Goal: Task Accomplishment & Management: Complete application form

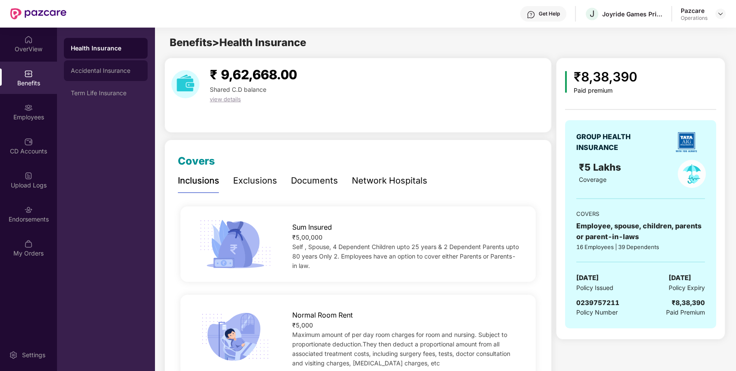
click at [114, 74] on div "Accidental Insurance" at bounding box center [106, 70] width 70 height 7
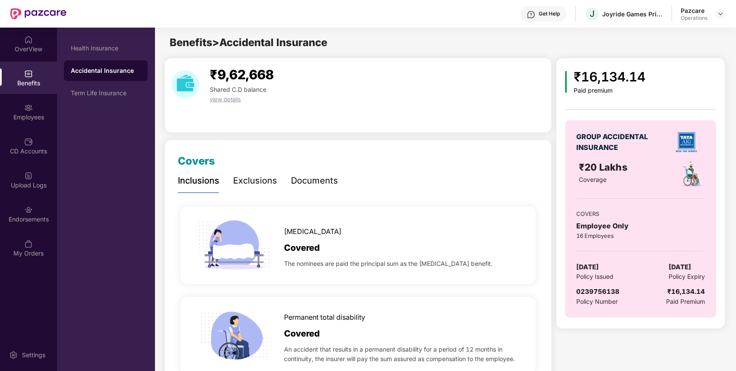
click at [586, 294] on span "0239756138" at bounding box center [597, 292] width 43 height 8
copy span "0239756138"
click at [123, 94] on div "Term Life Insurance" at bounding box center [106, 93] width 70 height 7
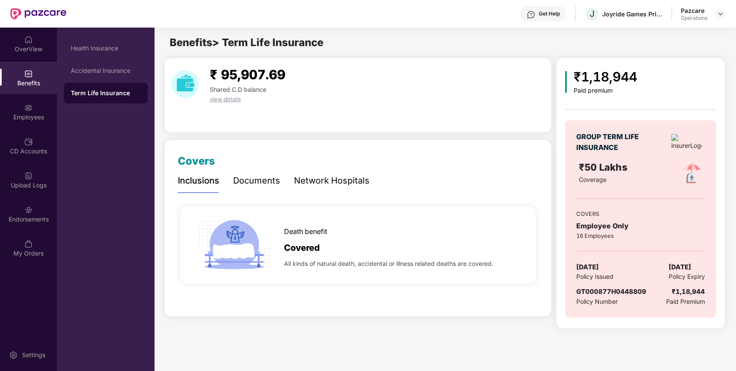
click at [618, 296] on div "GT000877H0448809" at bounding box center [611, 292] width 70 height 10
copy span "GT000877H0448809"
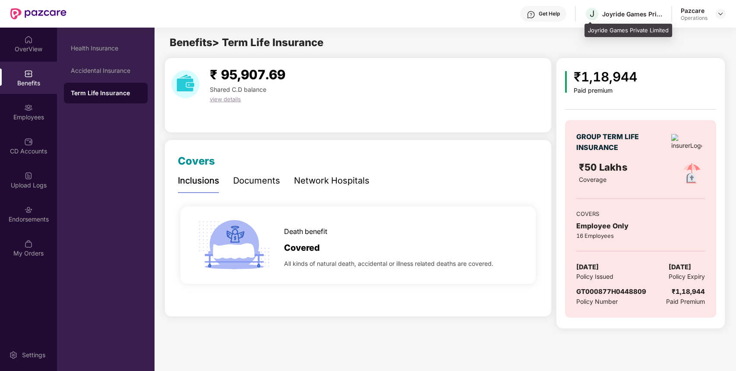
click at [641, 10] on div "Joyride Games Private Limited" at bounding box center [632, 14] width 60 height 8
copy div "Joyride Games Private Limited"
click at [641, 10] on div "Joyride Games Private Limited" at bounding box center [632, 14] width 60 height 8
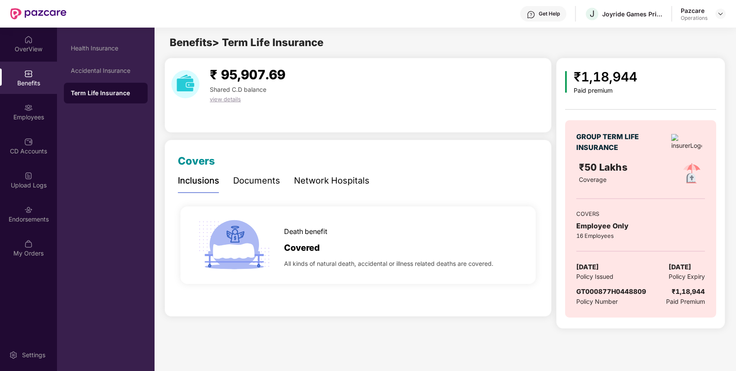
click at [613, 289] on span "GT000877H0448809" at bounding box center [611, 292] width 70 height 8
copy span "GT000877H0448809"
click at [613, 289] on span "GT000877H0448809" at bounding box center [611, 292] width 70 height 8
copy span "GT000877H0448809"
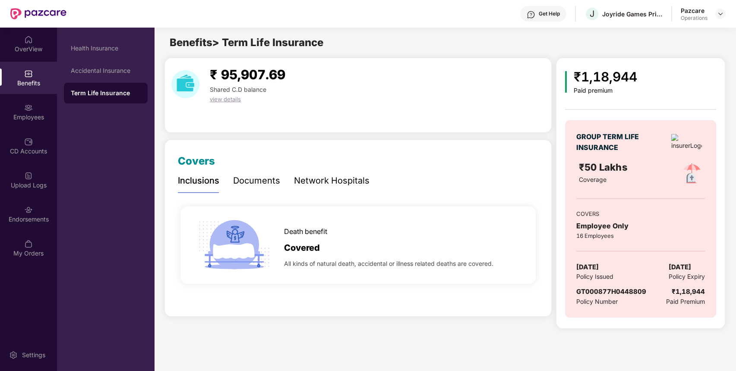
click at [630, 6] on div "Get Help J Joyride Games Private Limited Pazcare Operations" at bounding box center [395, 14] width 659 height 28
copy div "Joyride Games Private Limited"
click at [630, 6] on div "Get Help J Joyride Games Private Limited Pazcare Operations" at bounding box center [395, 14] width 659 height 28
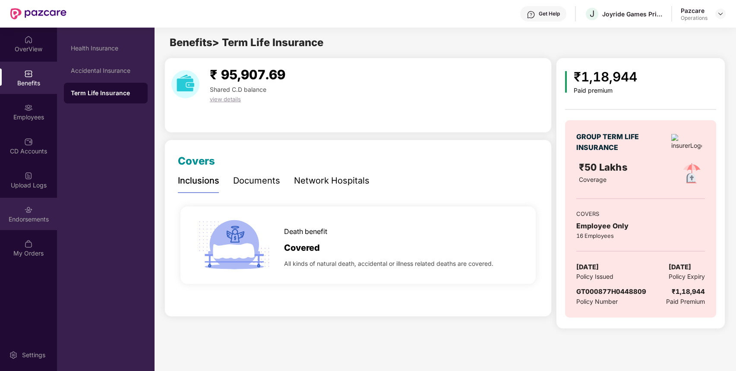
click at [45, 218] on div "Endorsements" at bounding box center [28, 219] width 57 height 9
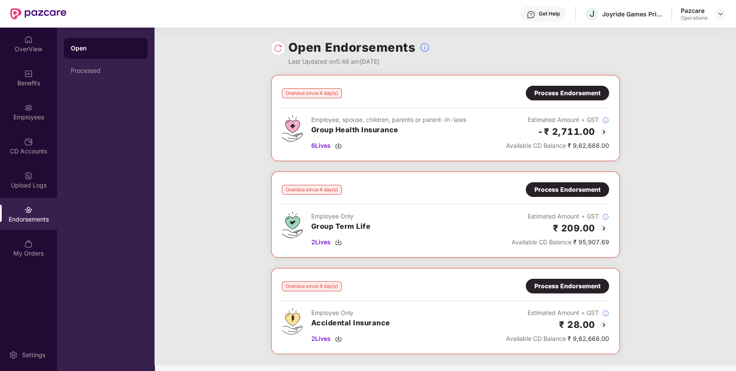
click at [560, 91] on div "Process Endorsement" at bounding box center [567, 92] width 66 height 9
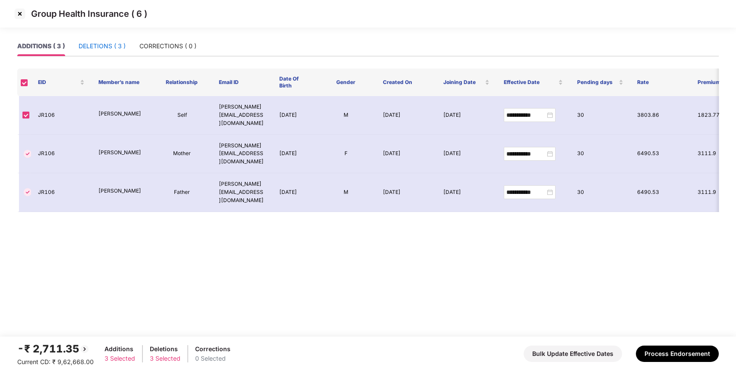
click at [88, 49] on div "DELETIONS ( 3 )" at bounding box center [102, 45] width 47 height 9
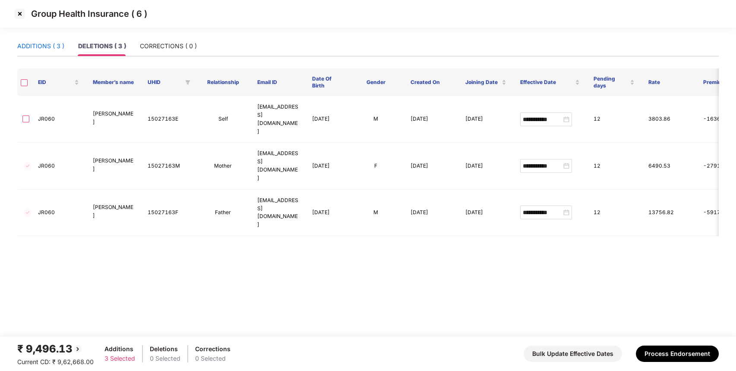
click at [52, 44] on div "ADDITIONS ( 3 )" at bounding box center [40, 45] width 47 height 9
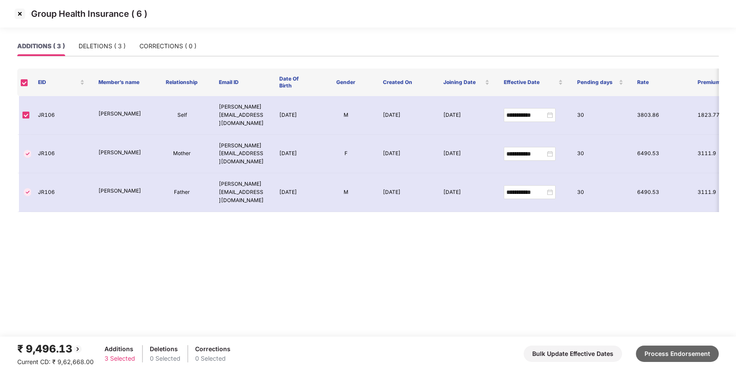
click at [662, 357] on button "Process Endorsement" at bounding box center [676, 354] width 83 height 16
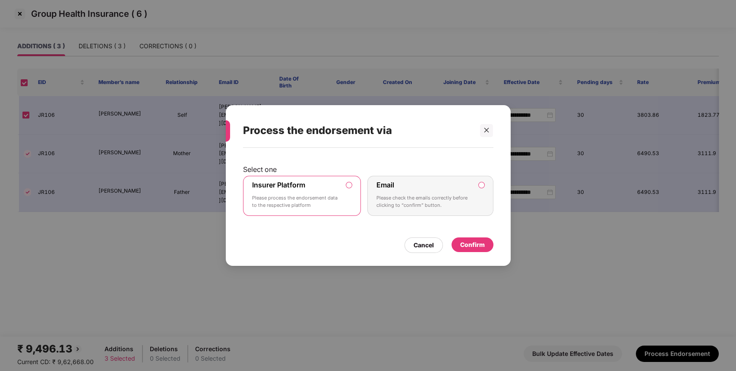
click at [487, 246] on div "Confirm" at bounding box center [472, 245] width 42 height 15
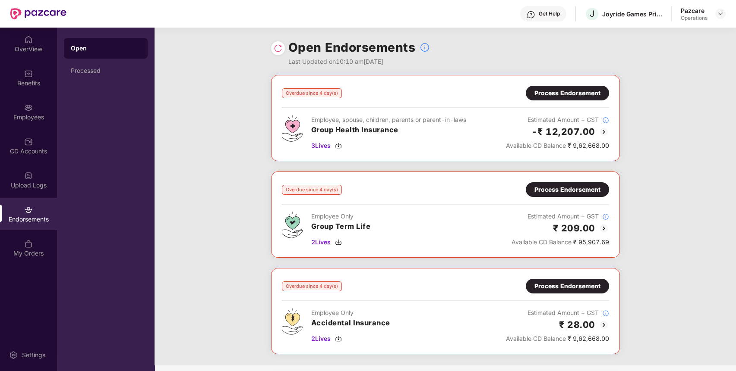
click at [560, 186] on div "Process Endorsement" at bounding box center [567, 189] width 66 height 9
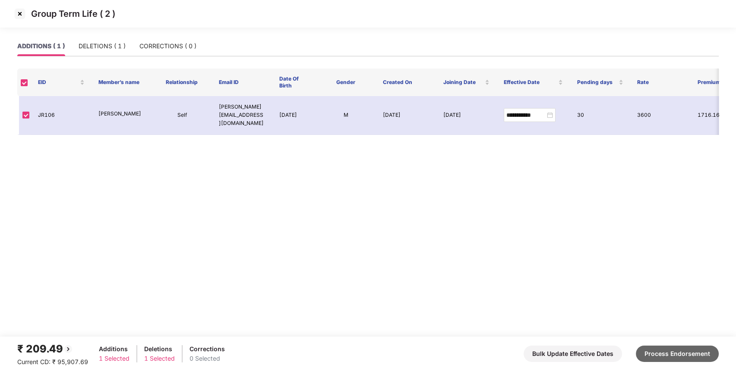
click at [670, 353] on button "Process Endorsement" at bounding box center [676, 354] width 83 height 16
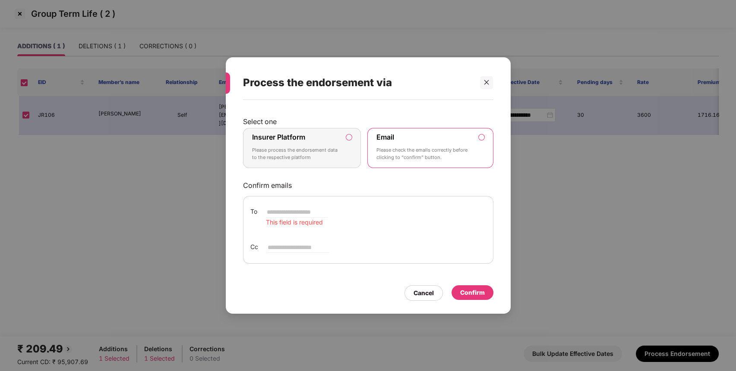
click at [326, 141] on div "Insurer Platform Please process the endorsement data to the respective platform" at bounding box center [296, 148] width 88 height 31
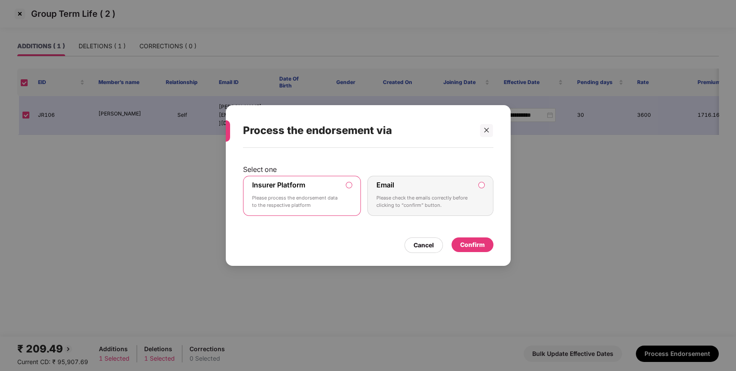
click at [475, 248] on div "Confirm" at bounding box center [472, 244] width 25 height 9
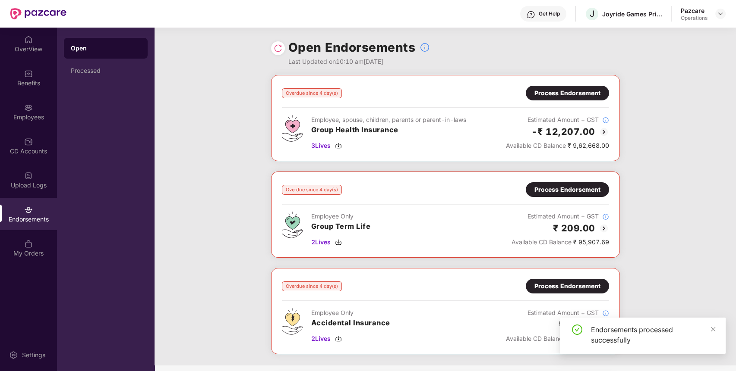
scroll to position [79, 0]
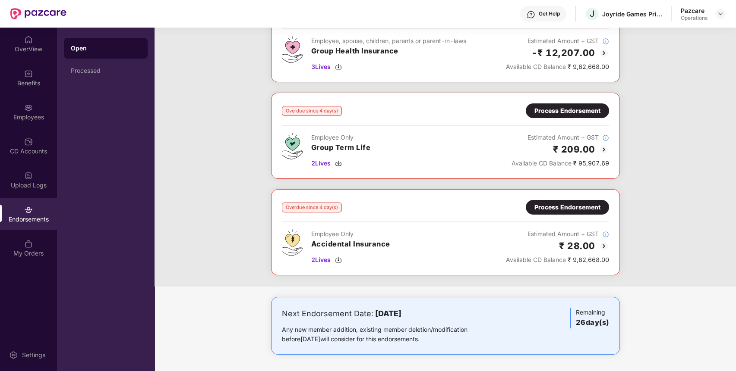
click at [576, 211] on div "Process Endorsement" at bounding box center [567, 207] width 66 height 9
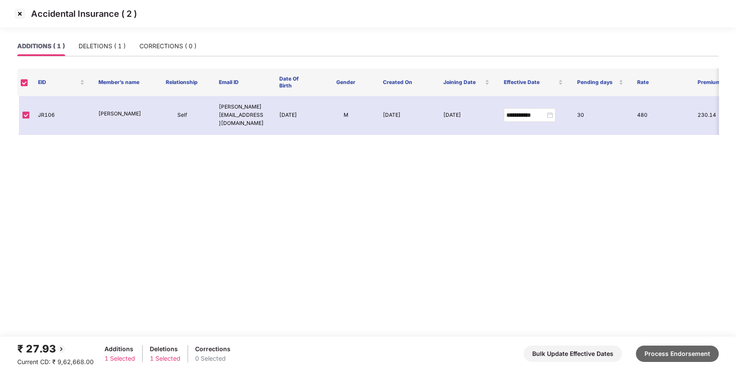
click at [681, 355] on button "Process Endorsement" at bounding box center [676, 354] width 83 height 16
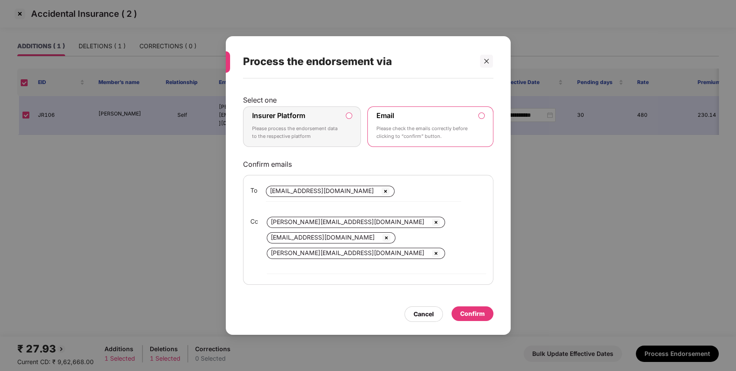
click at [330, 140] on p "Please process the endorsement data to the respective platform" at bounding box center [296, 132] width 88 height 15
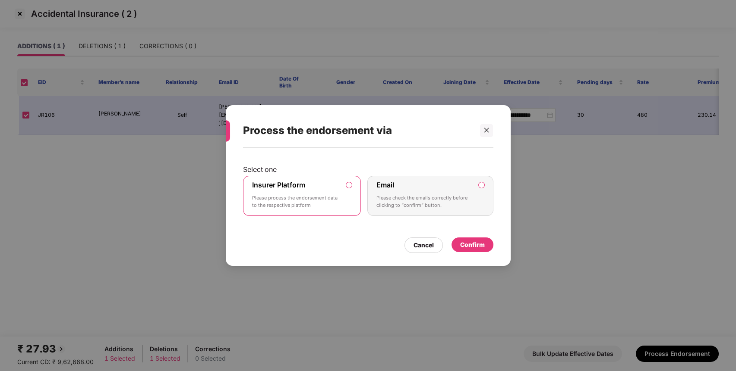
click at [466, 248] on div "Confirm" at bounding box center [472, 244] width 25 height 9
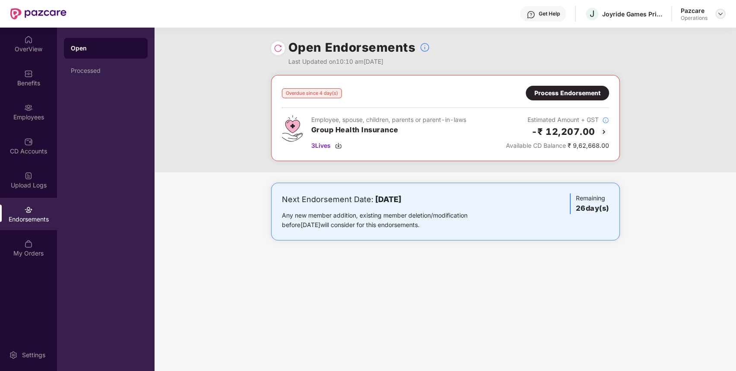
click at [718, 13] on img at bounding box center [720, 13] width 7 height 7
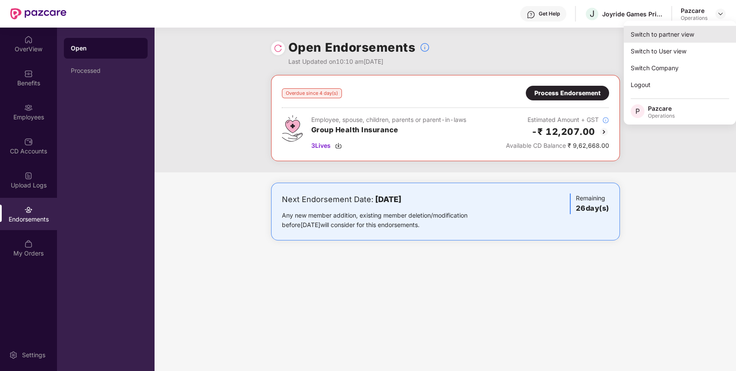
click at [697, 32] on div "Switch to partner view" at bounding box center [679, 34] width 112 height 17
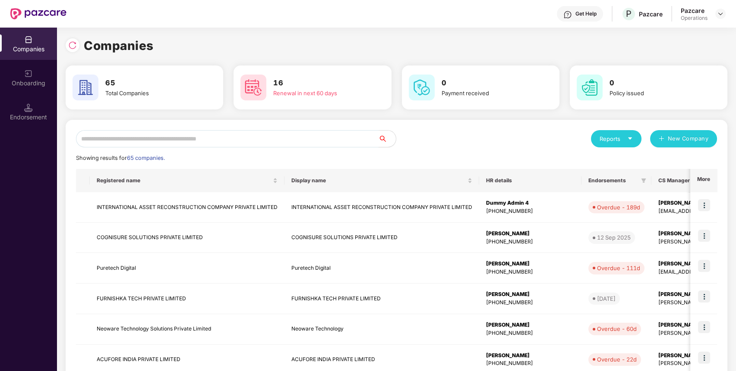
click at [324, 137] on input "text" at bounding box center [227, 138] width 302 height 17
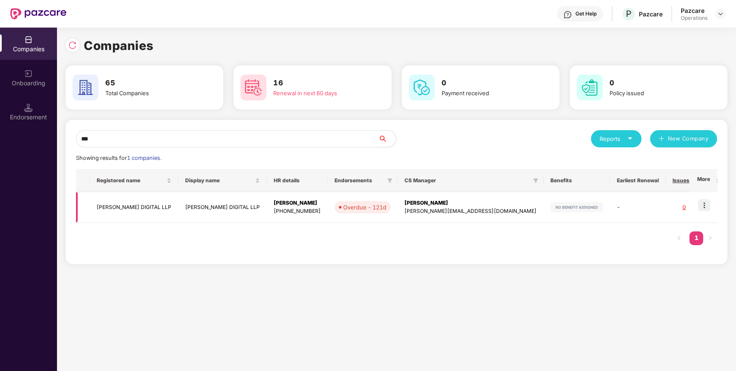
type input "***"
click at [707, 198] on td at bounding box center [703, 207] width 27 height 31
click at [701, 203] on img at bounding box center [704, 205] width 12 height 12
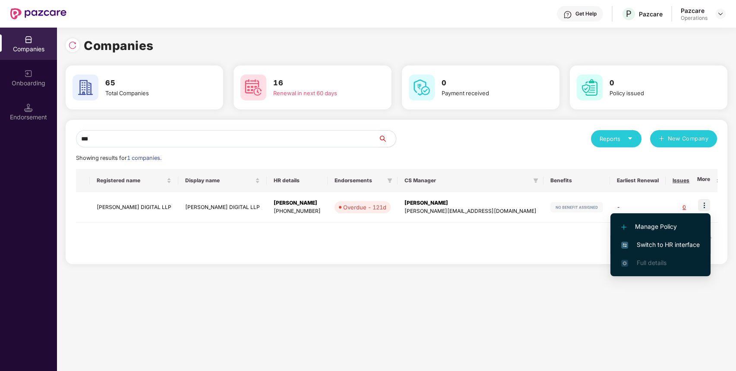
click at [688, 248] on span "Switch to HR interface" at bounding box center [660, 244] width 79 height 9
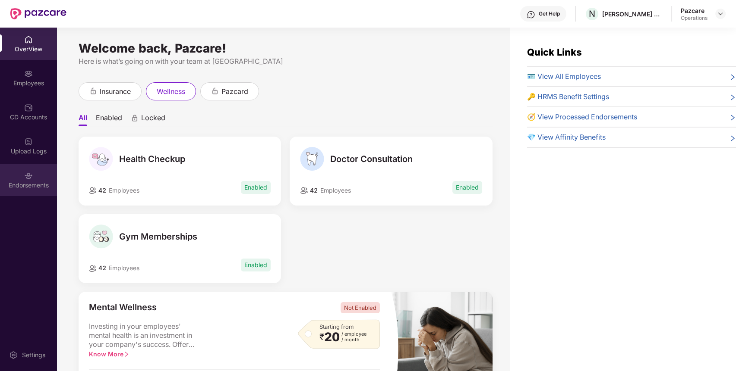
click at [33, 171] on div "Endorsements" at bounding box center [28, 180] width 57 height 32
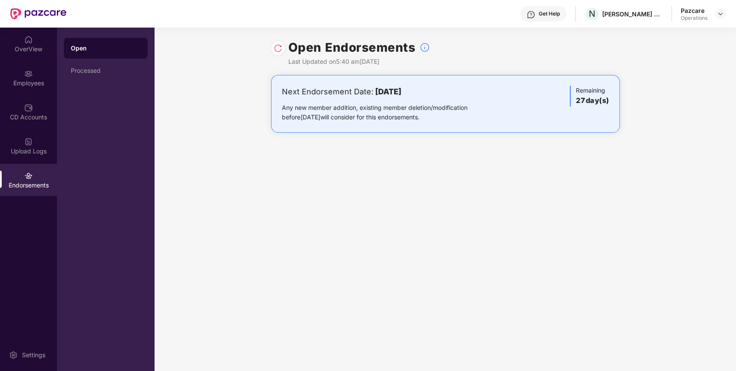
click at [277, 47] on img at bounding box center [278, 48] width 9 height 9
click at [720, 17] on div at bounding box center [720, 14] width 10 height 10
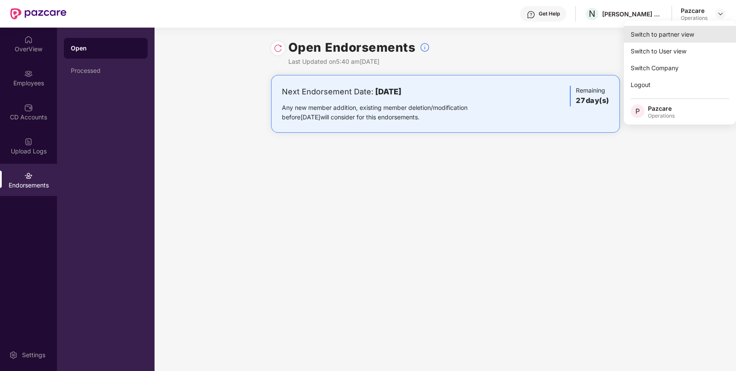
click at [713, 27] on div "Switch to partner view" at bounding box center [679, 34] width 112 height 17
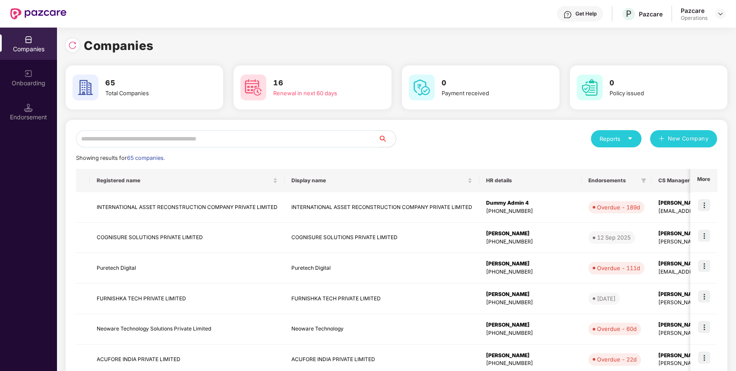
click at [271, 141] on input "text" at bounding box center [227, 138] width 302 height 17
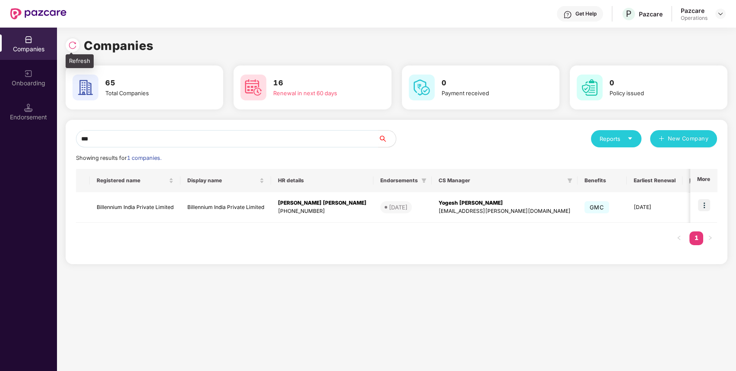
click at [72, 49] on img at bounding box center [72, 45] width 9 height 9
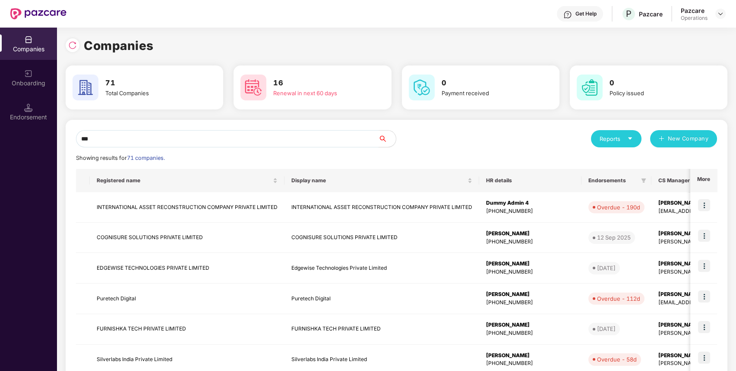
click at [200, 141] on input "***" at bounding box center [227, 138] width 302 height 17
type input "*"
type input "***"
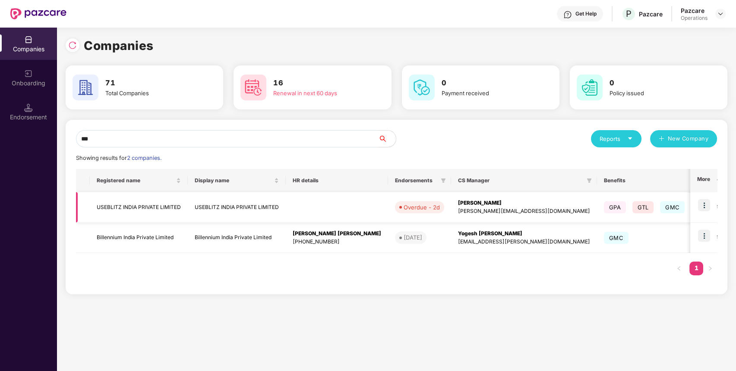
click at [703, 203] on img at bounding box center [704, 205] width 12 height 12
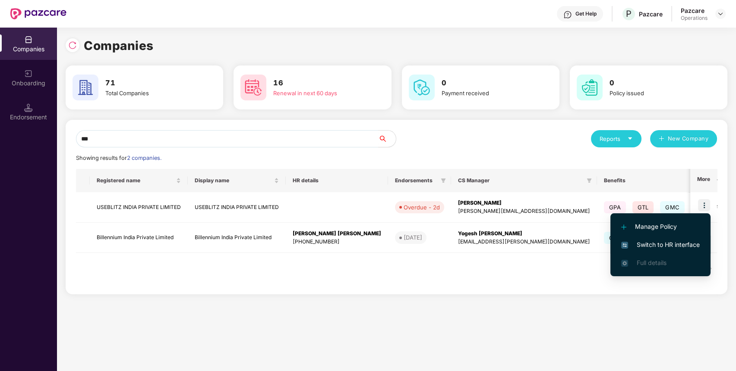
click at [692, 245] on span "Switch to HR interface" at bounding box center [660, 244] width 79 height 9
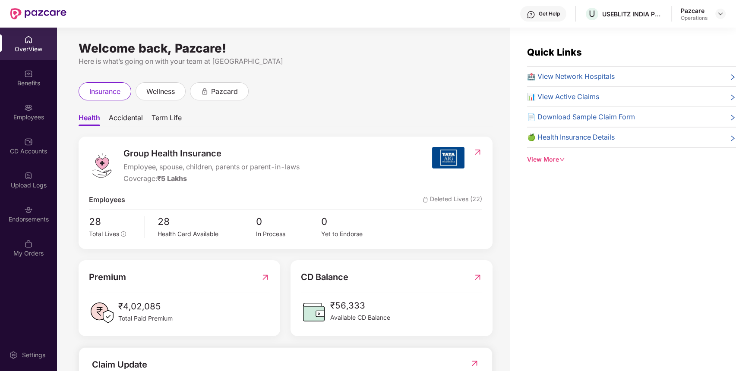
click at [22, 226] on div "Endorsements" at bounding box center [28, 214] width 57 height 32
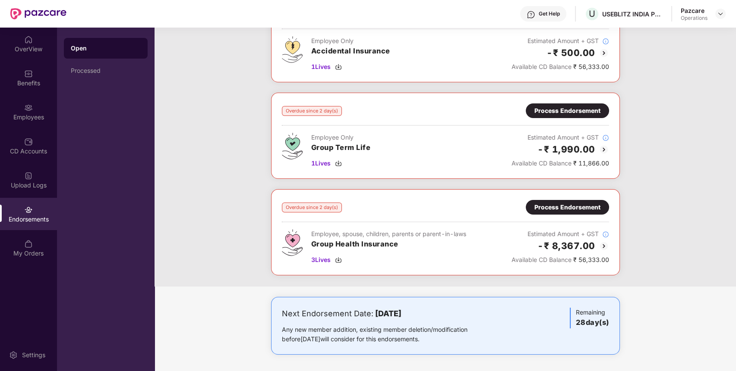
scroll to position [0, 0]
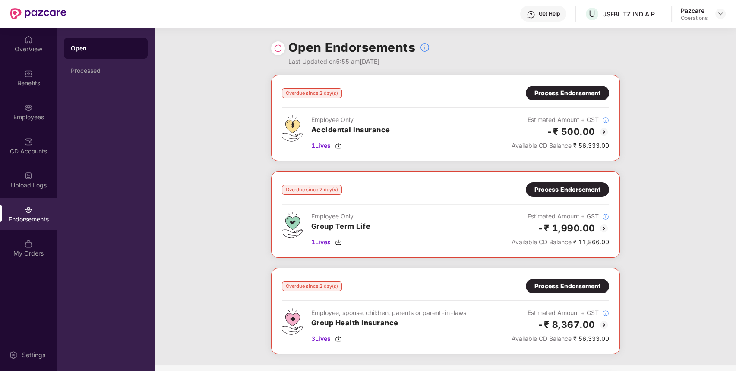
click at [322, 338] on span "3 Lives" at bounding box center [320, 338] width 19 height 9
click at [320, 145] on span "1 Lives" at bounding box center [320, 145] width 19 height 9
click at [321, 238] on span "1 Lives" at bounding box center [320, 242] width 19 height 9
click at [27, 82] on div "Benefits" at bounding box center [28, 83] width 57 height 9
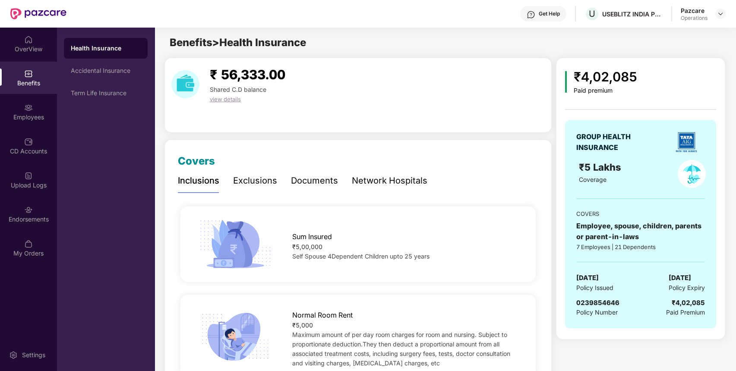
click at [595, 305] on span "0239854646" at bounding box center [597, 303] width 43 height 8
copy span "0239854646"
click at [109, 72] on div "Accidental Insurance" at bounding box center [106, 70] width 70 height 7
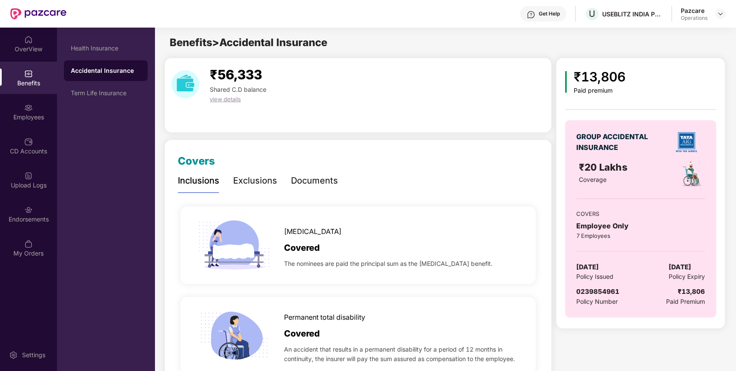
click at [603, 289] on span "0239854961" at bounding box center [597, 292] width 43 height 8
copy span "0239854961"
click at [603, 289] on span "0239854961" at bounding box center [597, 292] width 43 height 8
click at [80, 83] on div "Term Life Insurance" at bounding box center [106, 93] width 84 height 21
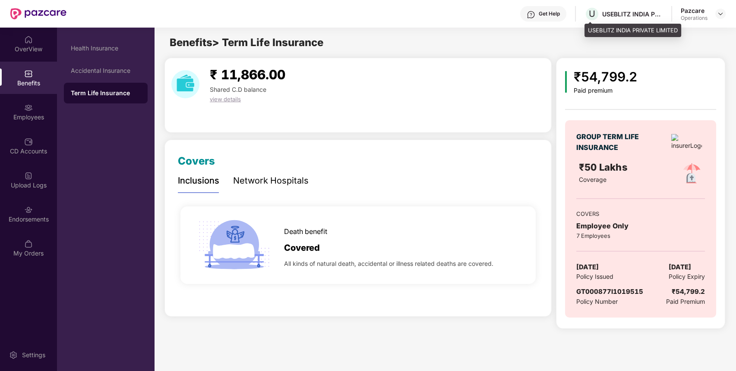
click at [610, 10] on div "USEBLITZ INDIA PRIVATE LIMITED" at bounding box center [632, 14] width 60 height 8
click at [581, 293] on span "GT000877I1019515" at bounding box center [609, 292] width 67 height 8
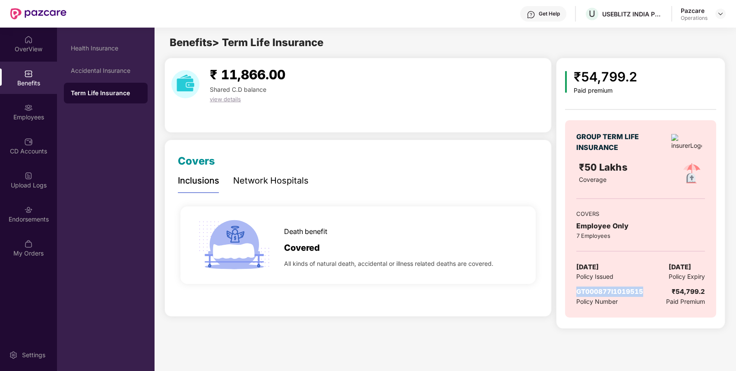
click at [581, 293] on span "GT000877I1019515" at bounding box center [609, 292] width 67 height 8
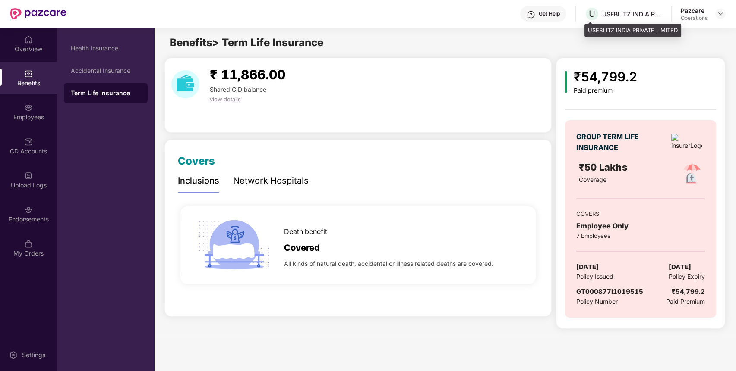
click at [628, 6] on div "U USEBLITZ INDIA PRIVATE LIMITED" at bounding box center [623, 13] width 78 height 15
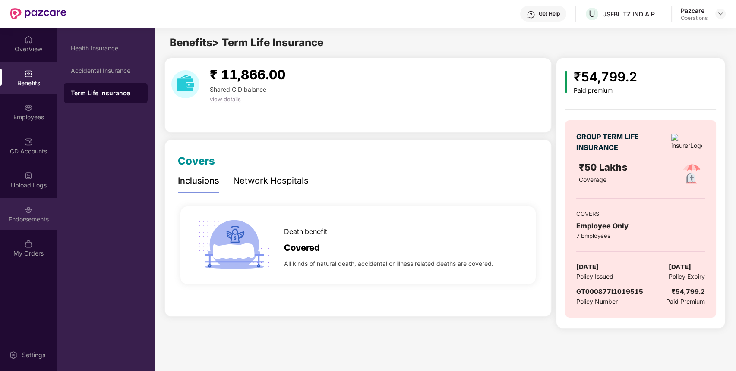
click at [41, 208] on div "Endorsements" at bounding box center [28, 214] width 57 height 32
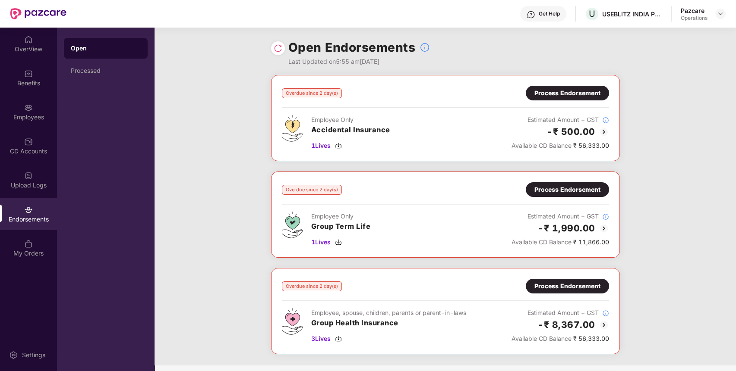
click at [589, 185] on div "Process Endorsement" at bounding box center [567, 189] width 66 height 9
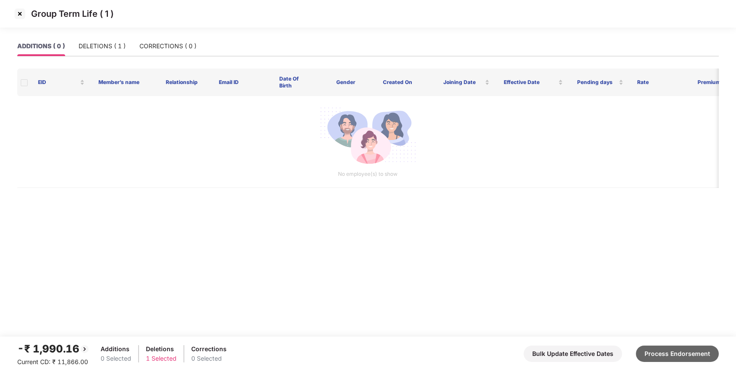
click at [683, 352] on button "Process Endorsement" at bounding box center [676, 354] width 83 height 16
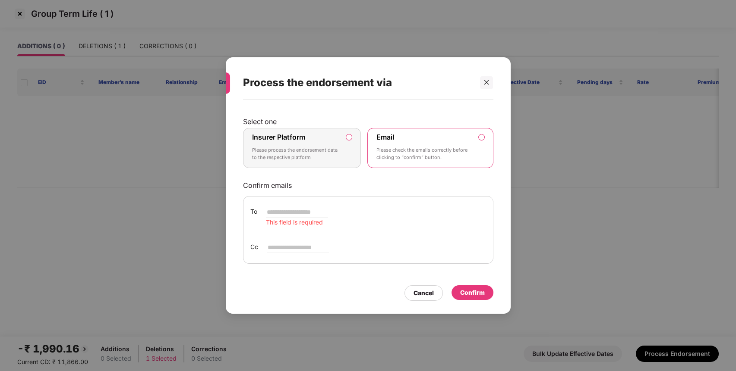
click at [335, 138] on div "Insurer Platform Please process the endorsement data to the respective platform" at bounding box center [296, 148] width 88 height 31
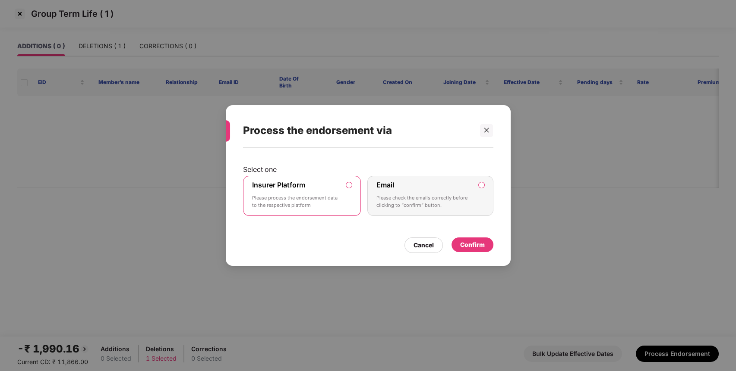
click at [470, 242] on div "Confirm" at bounding box center [472, 244] width 25 height 9
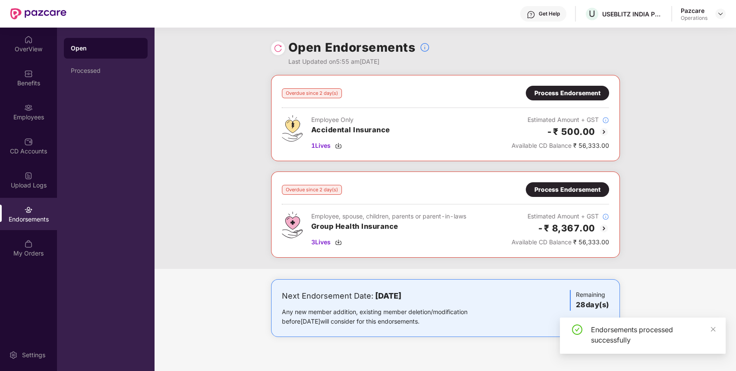
click at [551, 93] on div "Process Endorsement" at bounding box center [567, 92] width 66 height 9
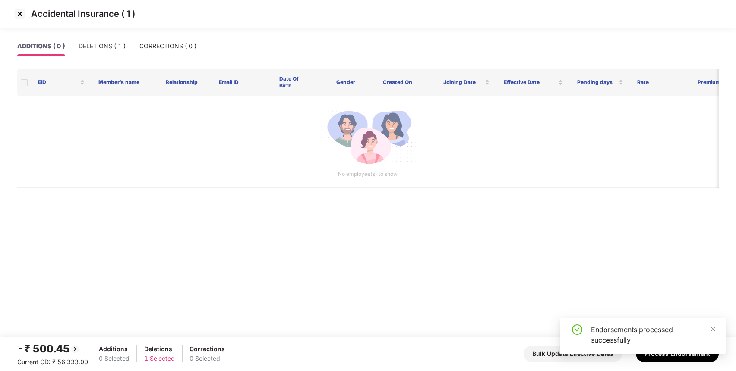
click at [664, 356] on div "Endorsements processed successfully" at bounding box center [643, 339] width 166 height 43
click at [707, 331] on div "Endorsements processed successfully" at bounding box center [653, 335] width 124 height 21
click at [714, 330] on icon "close" at bounding box center [713, 330] width 6 height 6
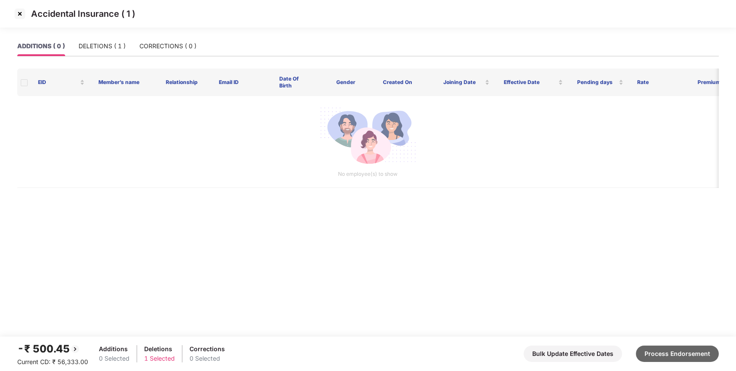
click at [688, 351] on button "Process Endorsement" at bounding box center [676, 354] width 83 height 16
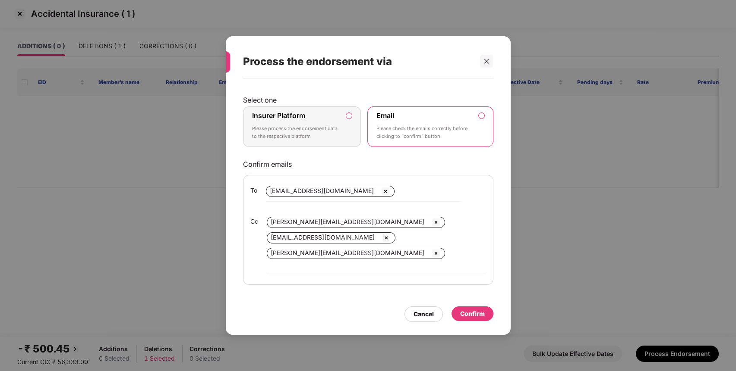
click at [276, 120] on label "Insurer Platform" at bounding box center [278, 115] width 53 height 9
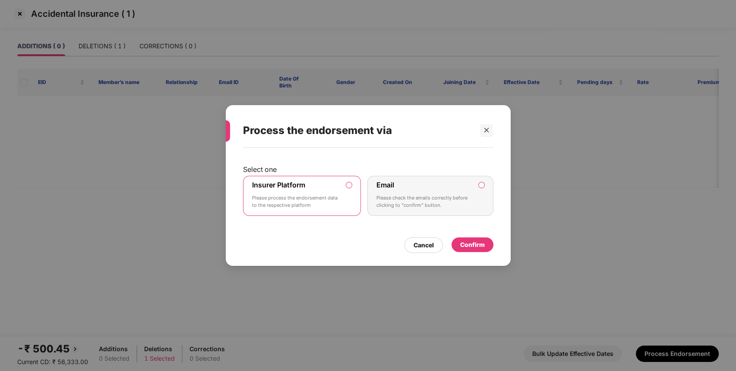
click at [472, 241] on div "Confirm" at bounding box center [472, 244] width 25 height 9
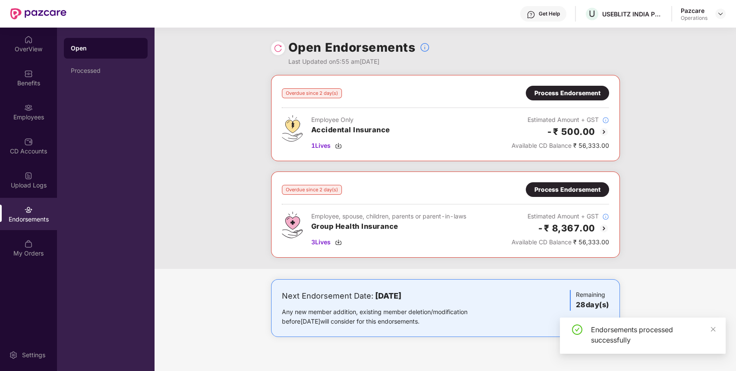
click at [280, 51] on img at bounding box center [278, 48] width 9 height 9
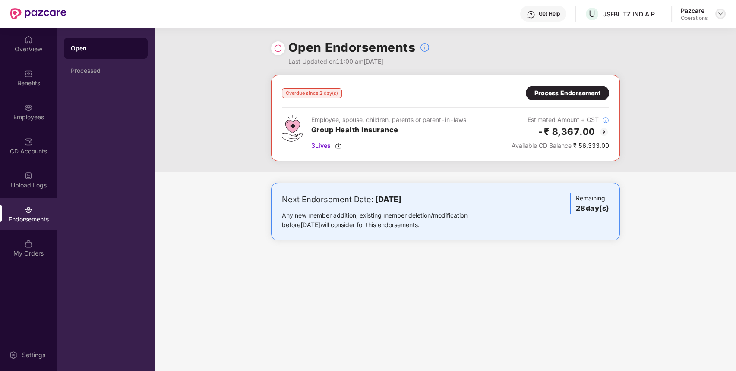
click at [720, 11] on img at bounding box center [720, 13] width 7 height 7
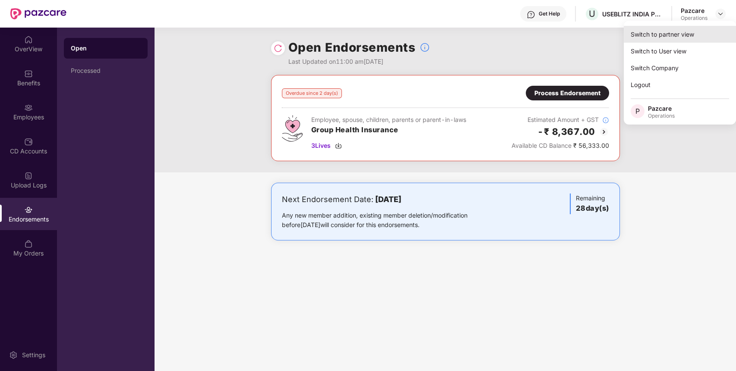
click at [695, 31] on div "Switch to partner view" at bounding box center [679, 34] width 112 height 17
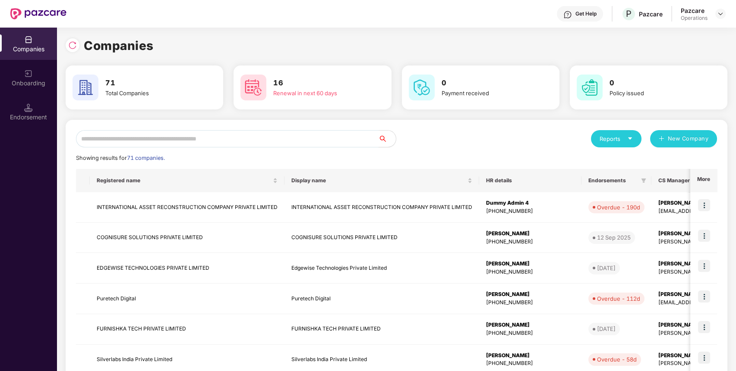
click at [339, 137] on input "text" at bounding box center [227, 138] width 302 height 17
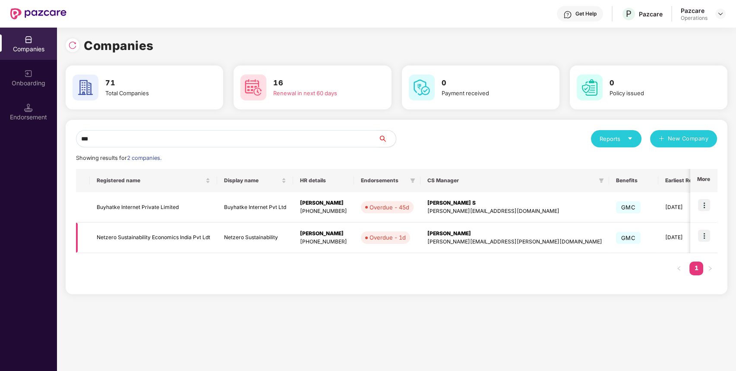
type input "***"
click at [706, 231] on img at bounding box center [704, 236] width 12 height 12
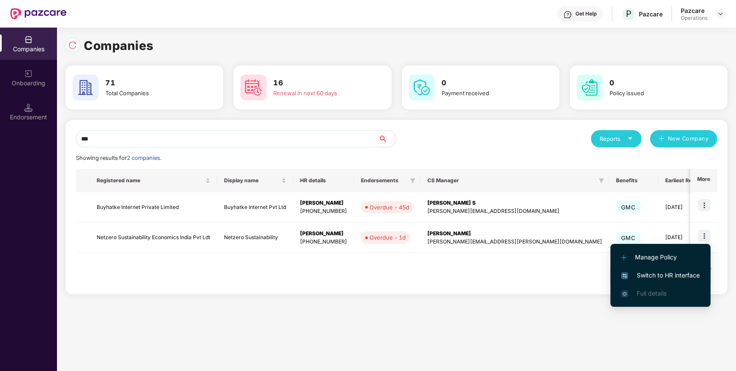
click at [649, 272] on span "Switch to HR interface" at bounding box center [660, 275] width 79 height 9
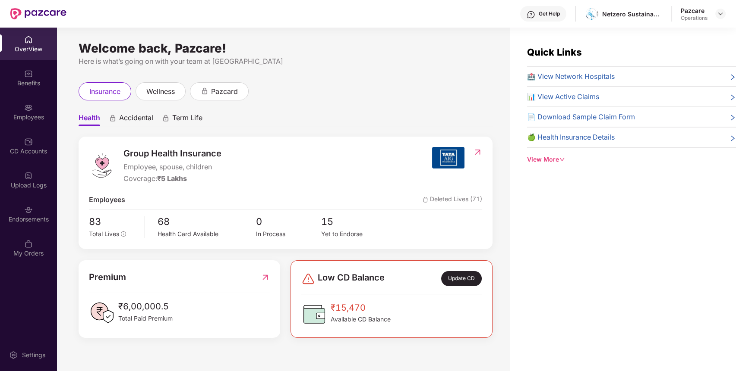
click at [38, 217] on div "Endorsements" at bounding box center [28, 219] width 57 height 9
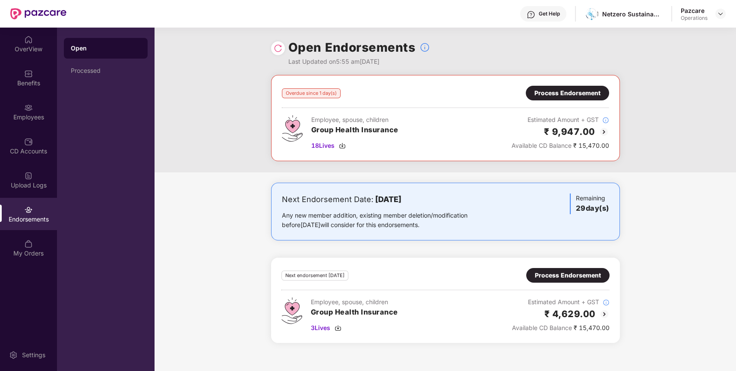
click at [556, 96] on div "Process Endorsement" at bounding box center [567, 92] width 66 height 9
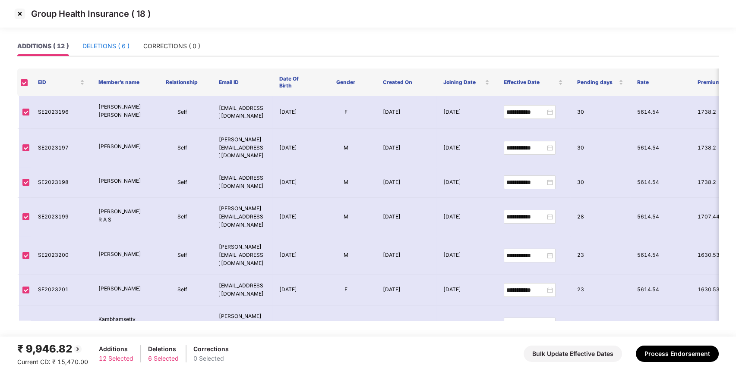
click at [120, 44] on div "DELETIONS ( 6 )" at bounding box center [105, 45] width 47 height 9
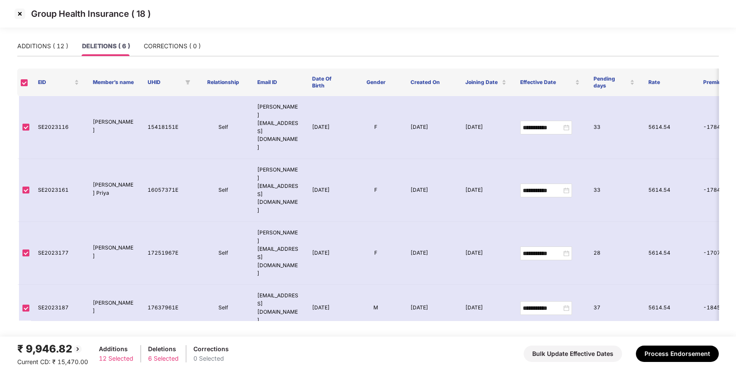
click at [53, 56] on div "ADDITIONS ( 12 ) DELETIONS ( 6 ) CORRECTIONS ( 0 )" at bounding box center [367, 46] width 701 height 20
click at [57, 49] on div "ADDITIONS ( 12 )" at bounding box center [42, 45] width 51 height 9
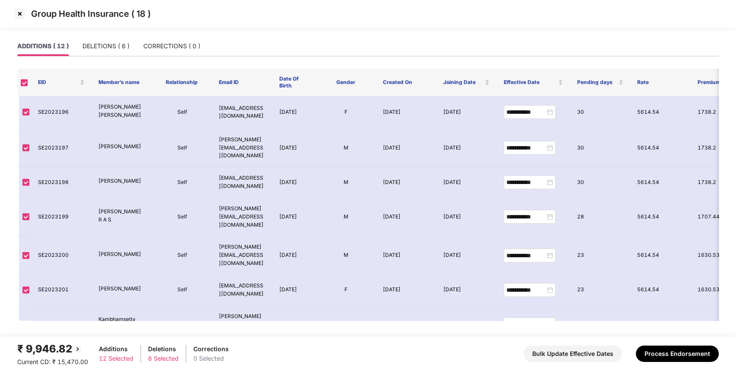
click at [18, 15] on img at bounding box center [20, 14] width 14 height 14
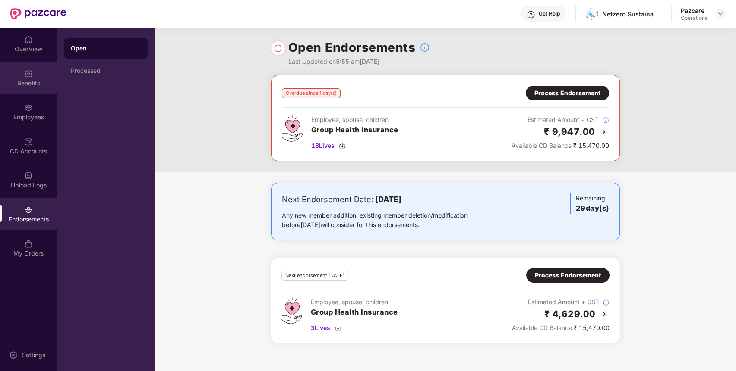
click at [35, 73] on div "Benefits" at bounding box center [28, 78] width 57 height 32
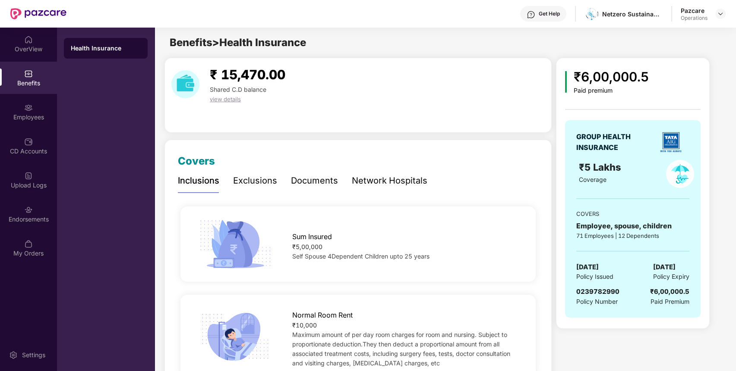
click at [597, 293] on span "0239782990" at bounding box center [597, 292] width 43 height 8
click at [35, 209] on div "Endorsements" at bounding box center [28, 214] width 57 height 32
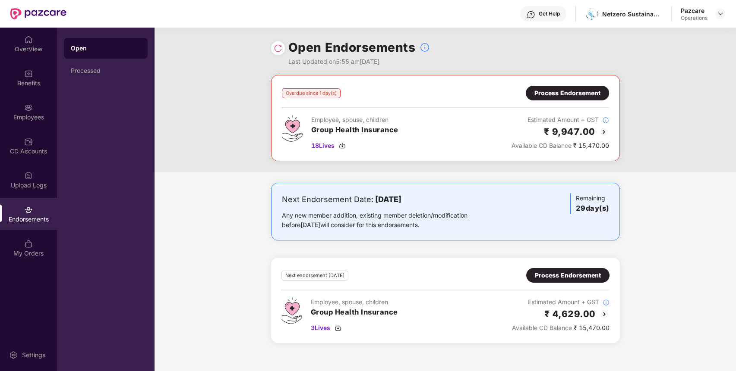
click at [577, 89] on div "Process Endorsement" at bounding box center [567, 92] width 66 height 9
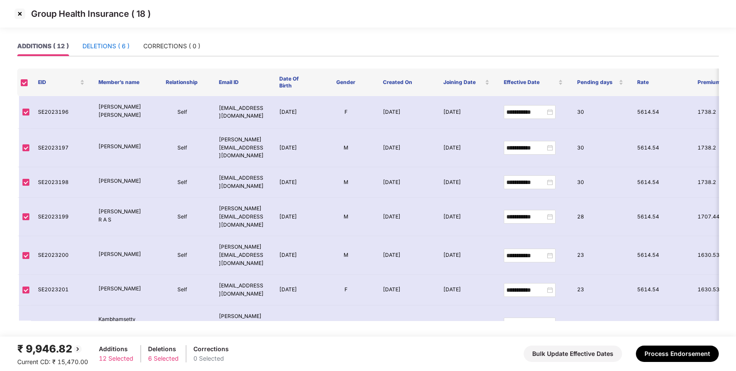
click at [114, 46] on div "DELETIONS ( 6 )" at bounding box center [105, 45] width 47 height 9
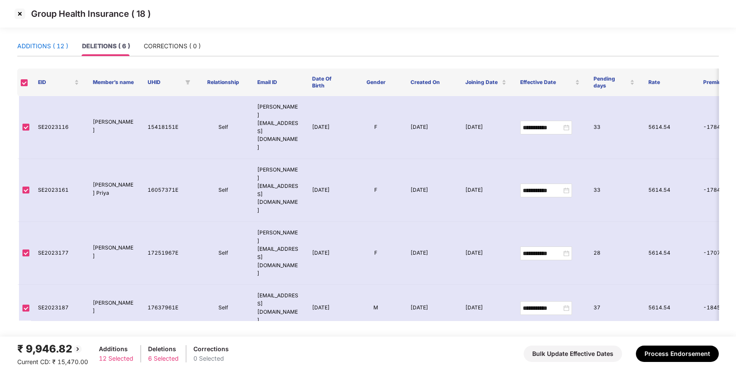
click at [50, 50] on div "ADDITIONS ( 12 )" at bounding box center [42, 45] width 51 height 9
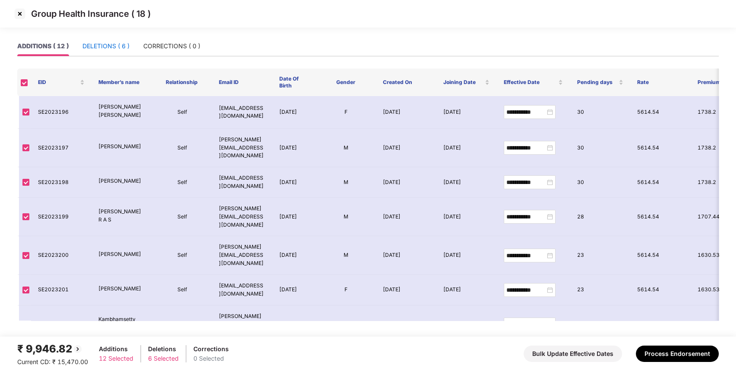
click at [117, 45] on div "DELETIONS ( 6 )" at bounding box center [105, 45] width 47 height 9
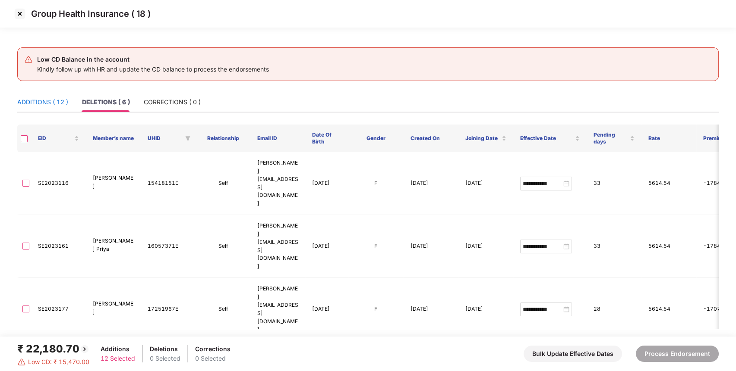
click at [63, 105] on div "ADDITIONS ( 12 )" at bounding box center [42, 101] width 51 height 9
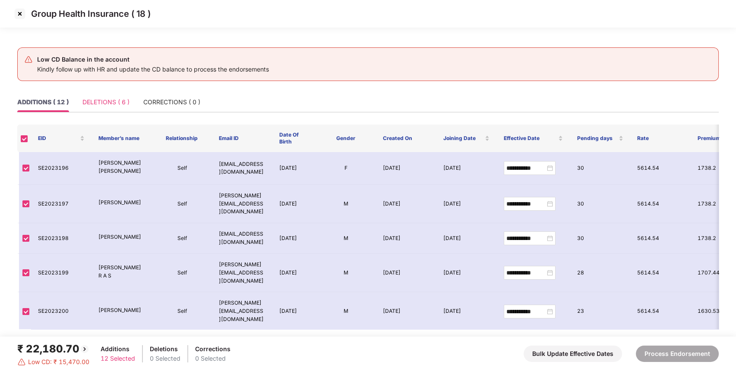
click at [104, 93] on div "DELETIONS ( 6 )" at bounding box center [105, 102] width 47 height 20
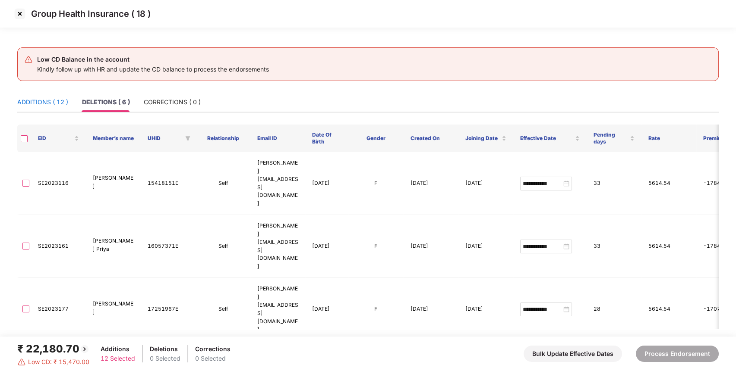
click at [30, 102] on div "ADDITIONS ( 12 )" at bounding box center [42, 101] width 51 height 9
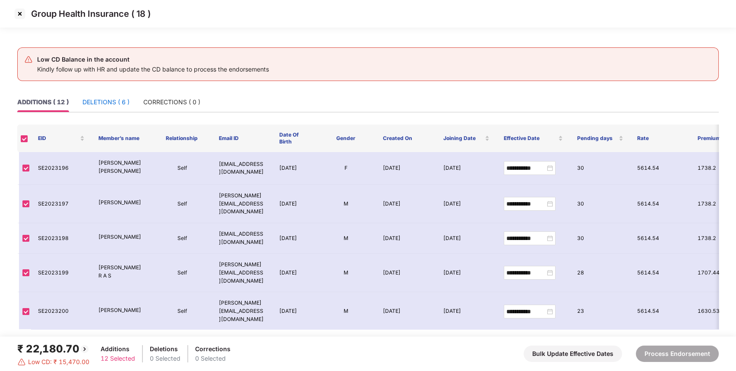
click at [118, 102] on div "DELETIONS ( 6 )" at bounding box center [105, 101] width 47 height 9
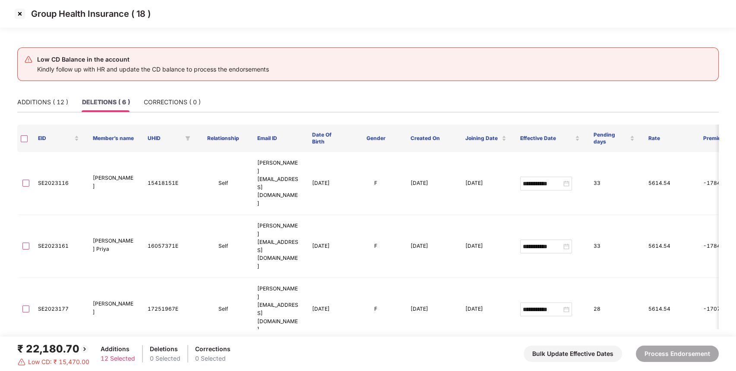
click at [20, 136] on th at bounding box center [24, 139] width 14 height 28
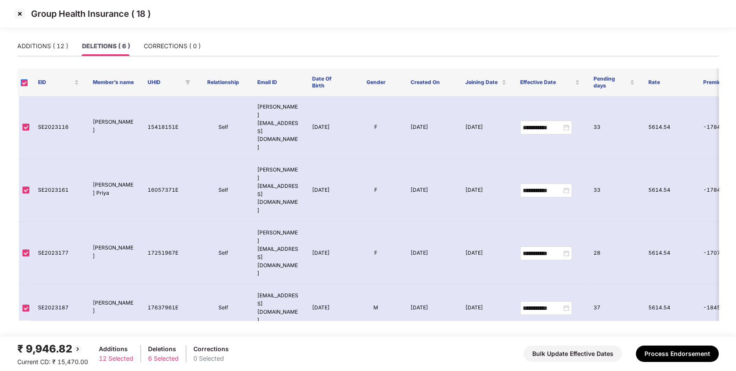
click at [25, 86] on label at bounding box center [24, 82] width 7 height 8
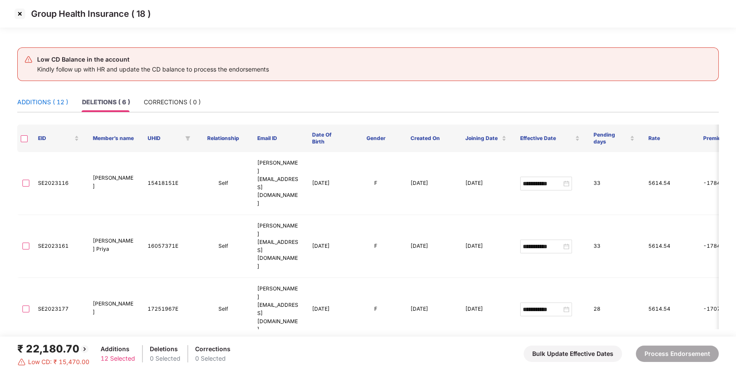
click at [41, 106] on div "ADDITIONS ( 12 )" at bounding box center [42, 101] width 51 height 9
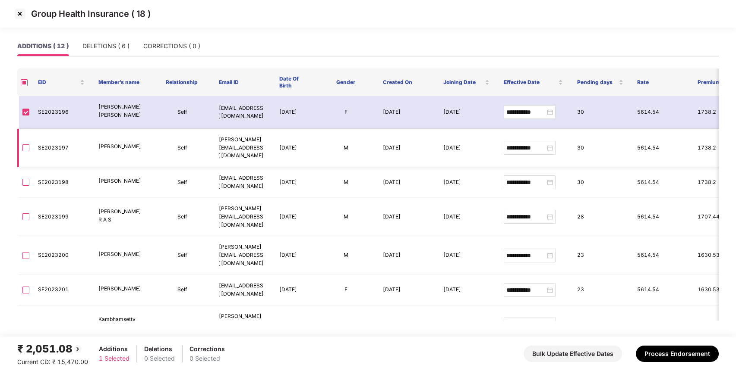
click at [21, 151] on td at bounding box center [24, 148] width 14 height 39
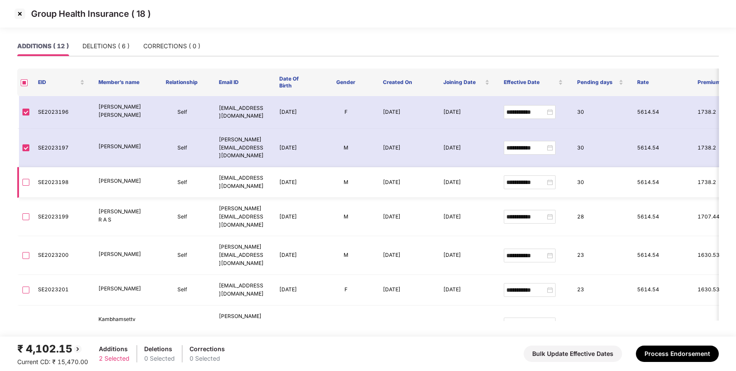
click at [22, 189] on td at bounding box center [24, 182] width 14 height 31
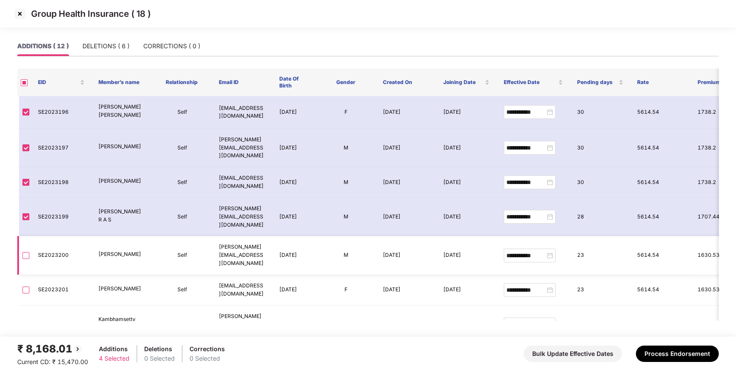
click at [24, 261] on label at bounding box center [25, 255] width 7 height 9
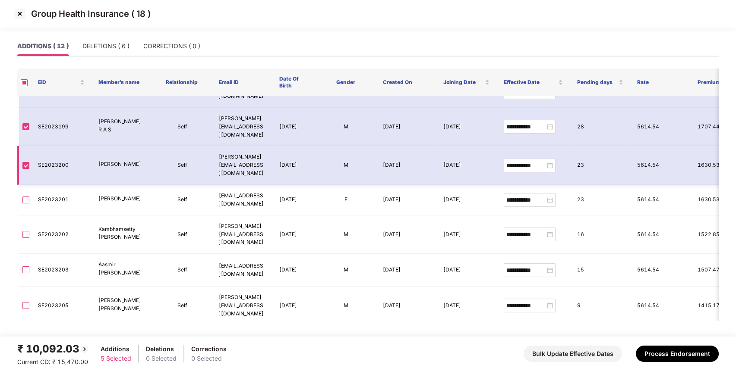
scroll to position [95, 0]
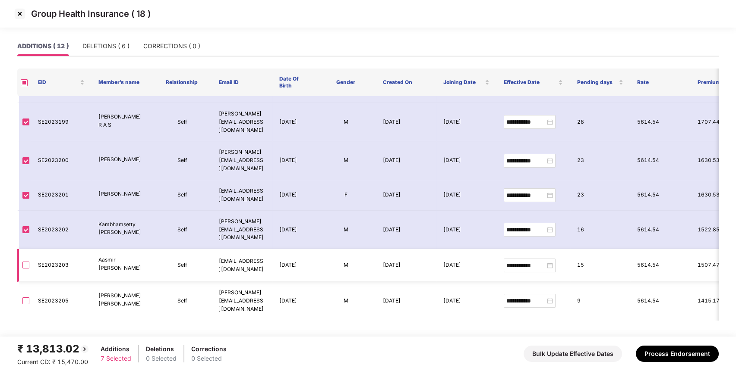
click at [25, 266] on label at bounding box center [25, 265] width 7 height 9
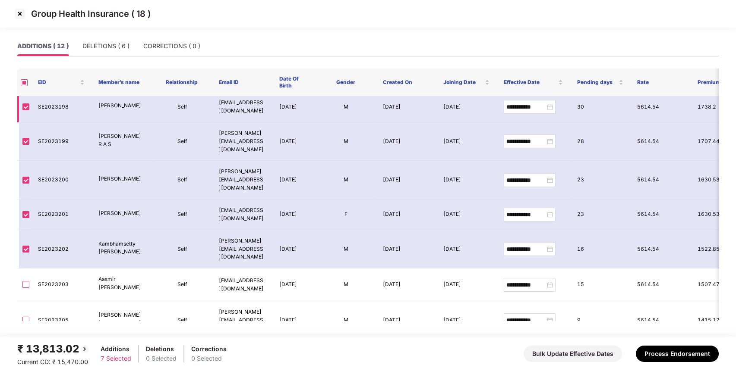
scroll to position [0, 0]
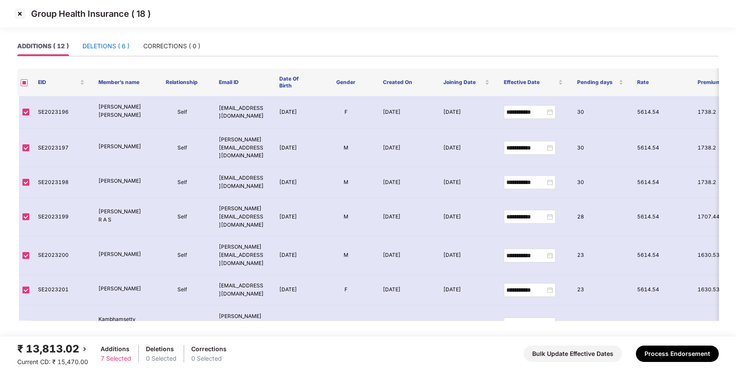
click at [118, 48] on div "DELETIONS ( 6 )" at bounding box center [105, 45] width 47 height 9
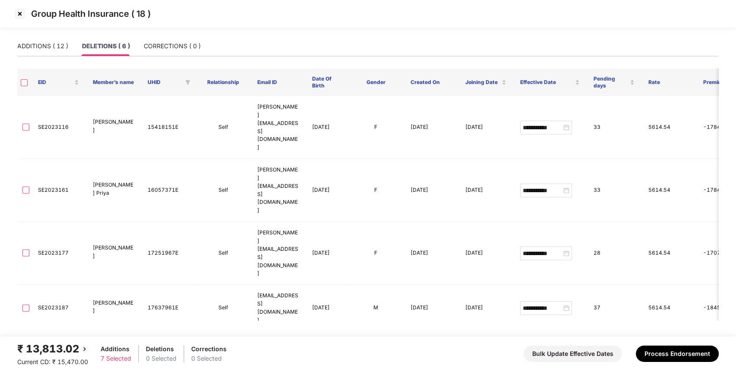
click at [22, 12] on img at bounding box center [20, 14] width 14 height 14
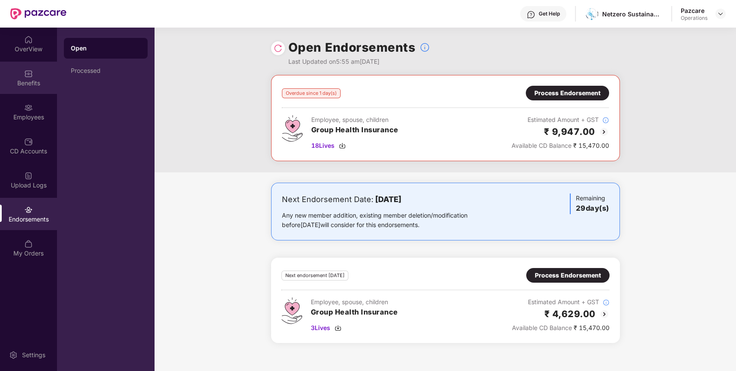
click at [38, 88] on div "Benefits" at bounding box center [28, 78] width 57 height 32
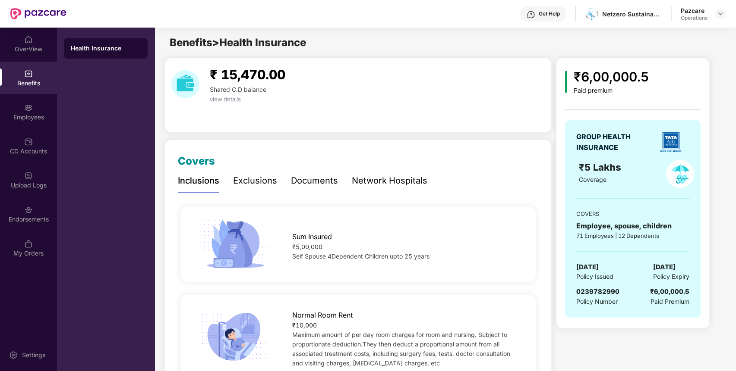
click at [586, 290] on span "0239782990" at bounding box center [597, 292] width 43 height 8
click at [621, 10] on div "Netzero Sustainability" at bounding box center [632, 14] width 60 height 8
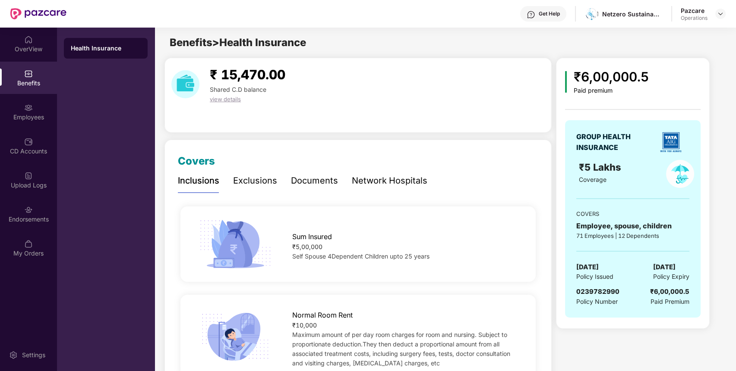
click at [588, 290] on span "0239782990" at bounding box center [597, 292] width 43 height 8
click at [32, 213] on img at bounding box center [28, 210] width 9 height 9
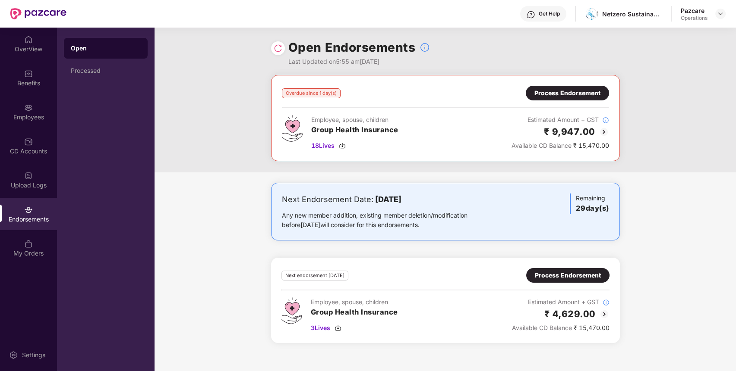
click at [575, 88] on div "Process Endorsement" at bounding box center [567, 92] width 66 height 9
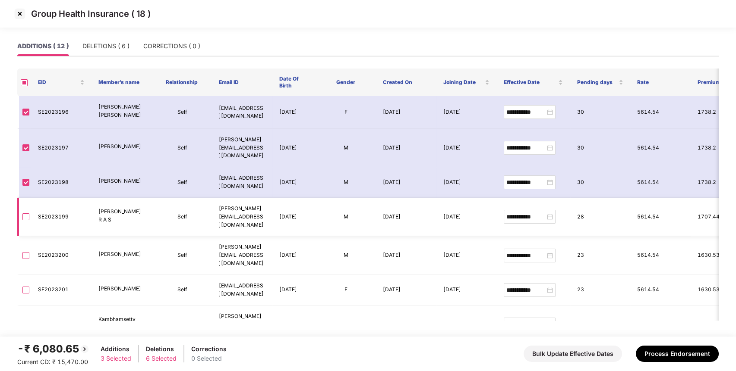
click at [22, 227] on td at bounding box center [24, 217] width 14 height 39
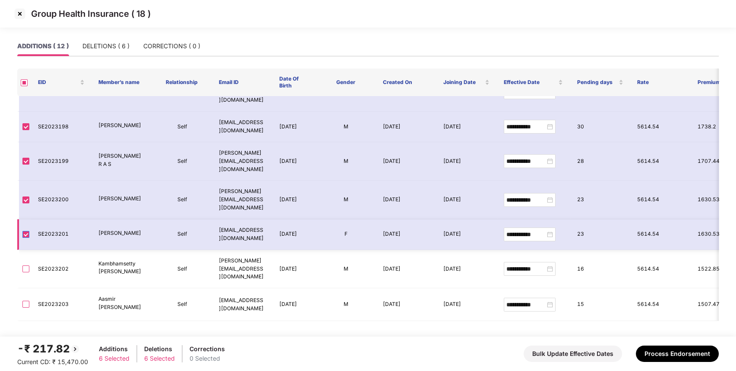
scroll to position [56, 0]
click at [118, 55] on div "DELETIONS ( 6 )" at bounding box center [105, 46] width 47 height 20
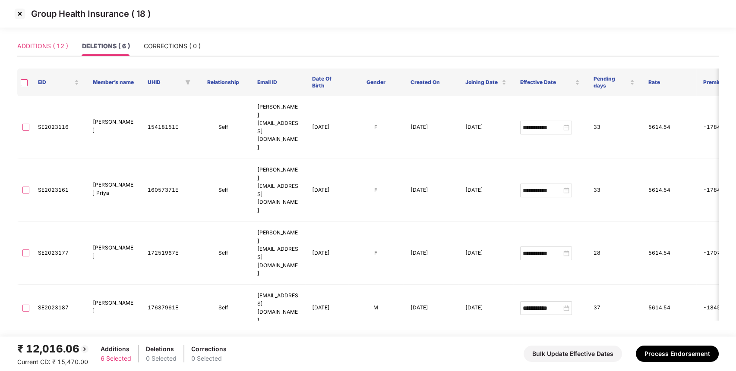
click at [62, 38] on div "ADDITIONS ( 12 )" at bounding box center [42, 46] width 51 height 20
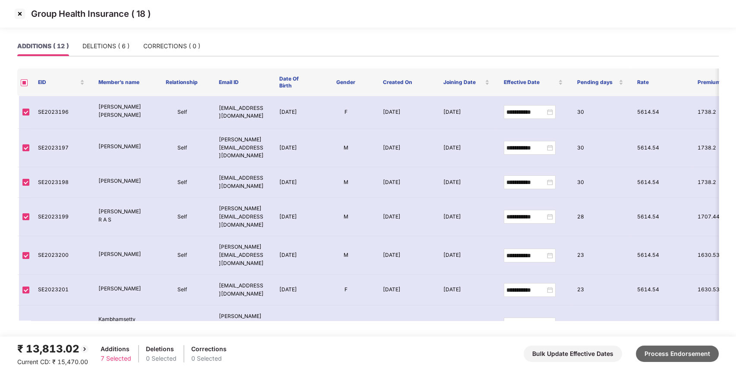
click at [680, 349] on button "Process Endorsement" at bounding box center [676, 354] width 83 height 16
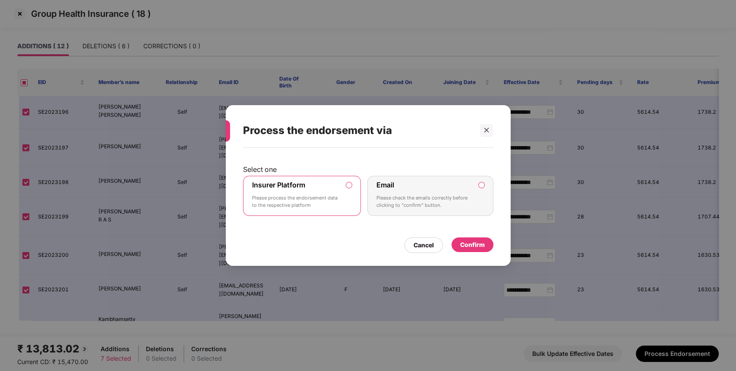
click at [486, 248] on div "Confirm" at bounding box center [472, 245] width 42 height 15
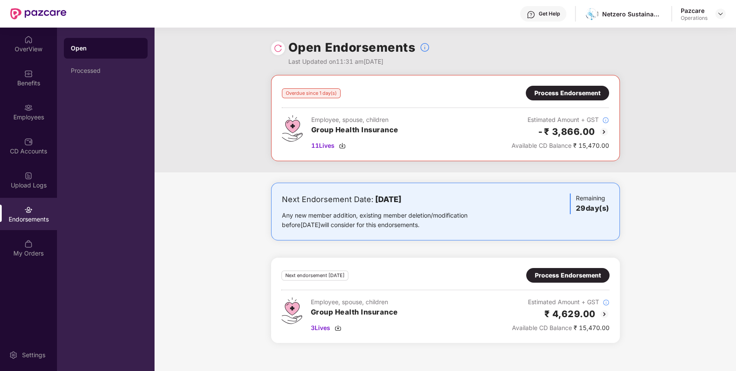
click at [589, 93] on div "Process Endorsement" at bounding box center [567, 92] width 66 height 9
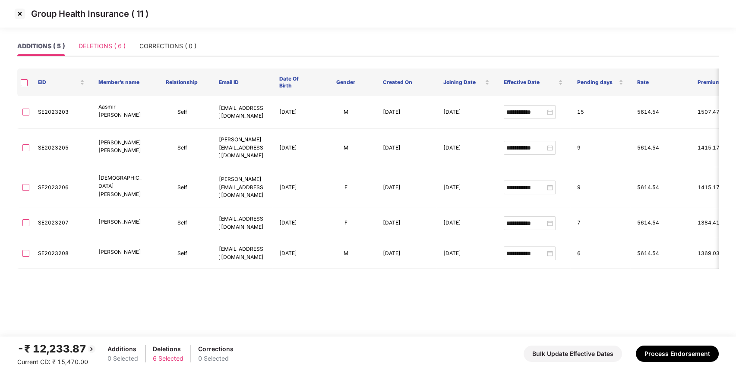
click at [102, 38] on div "DELETIONS ( 6 )" at bounding box center [102, 46] width 47 height 20
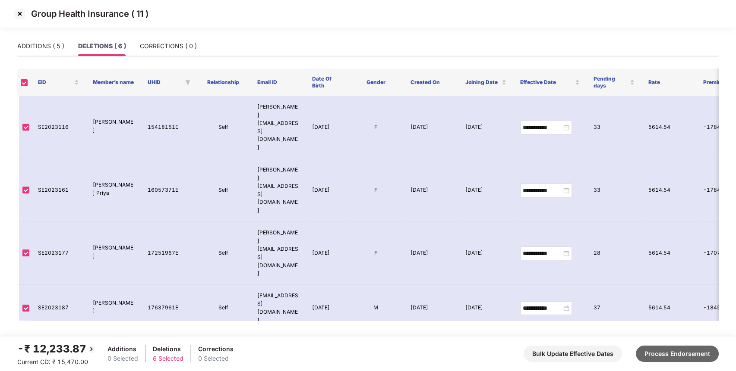
click at [683, 349] on button "Process Endorsement" at bounding box center [676, 354] width 83 height 16
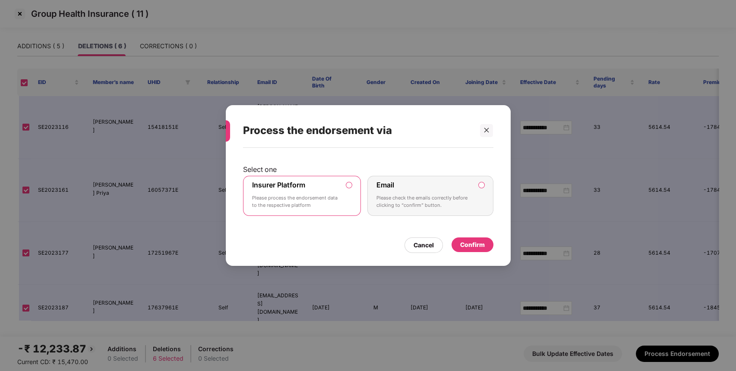
click at [481, 245] on div "Confirm" at bounding box center [472, 244] width 25 height 9
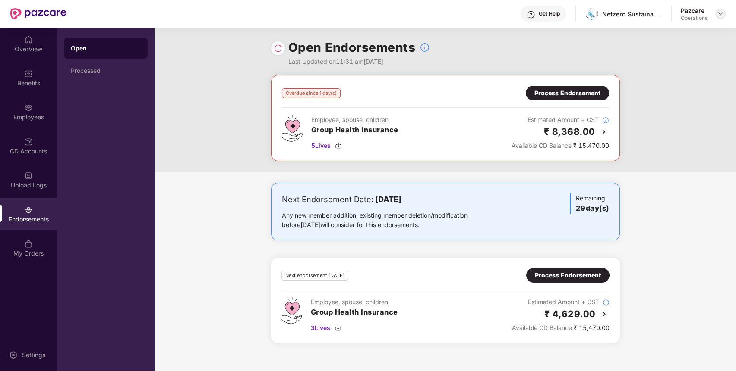
click at [717, 10] on img at bounding box center [720, 13] width 7 height 7
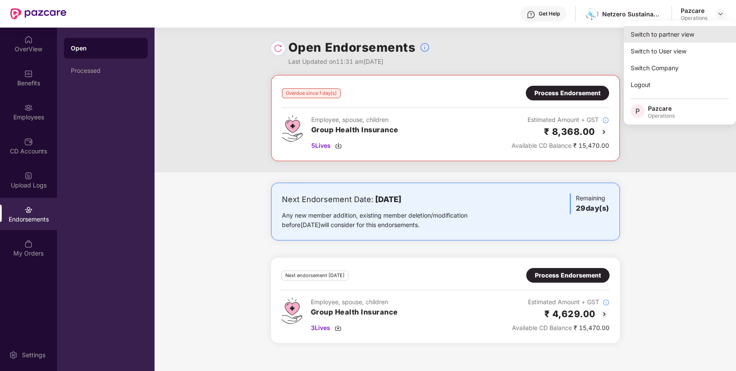
click at [714, 31] on div "Switch to partner view" at bounding box center [679, 34] width 112 height 17
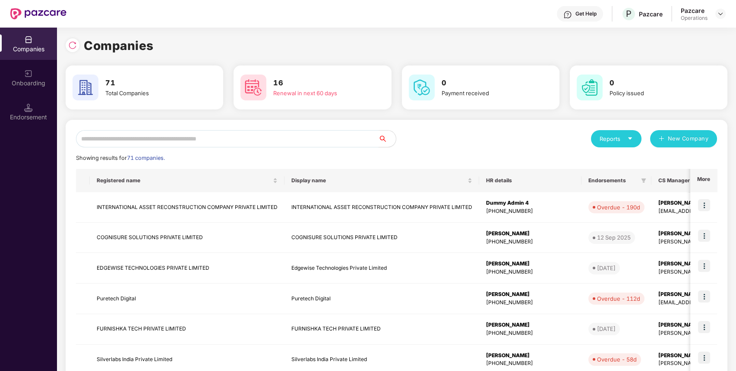
click at [354, 137] on input "text" at bounding box center [227, 138] width 302 height 17
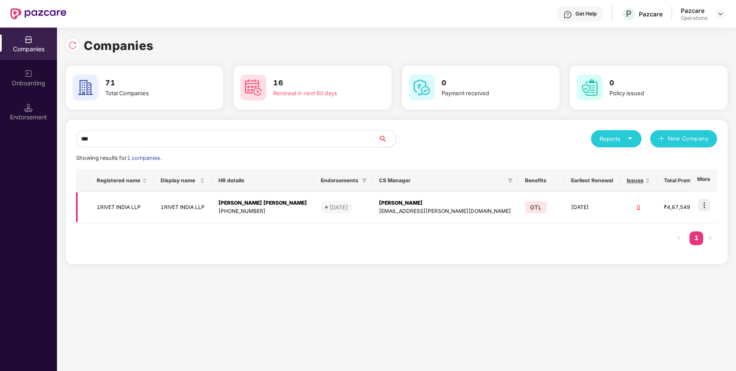
click at [707, 202] on img at bounding box center [704, 205] width 12 height 12
click at [391, 259] on div "*** Reports New Company Showing results for 1 companies. Registered name Displa…" at bounding box center [396, 192] width 661 height 145
click at [297, 132] on input "***" at bounding box center [227, 138] width 302 height 17
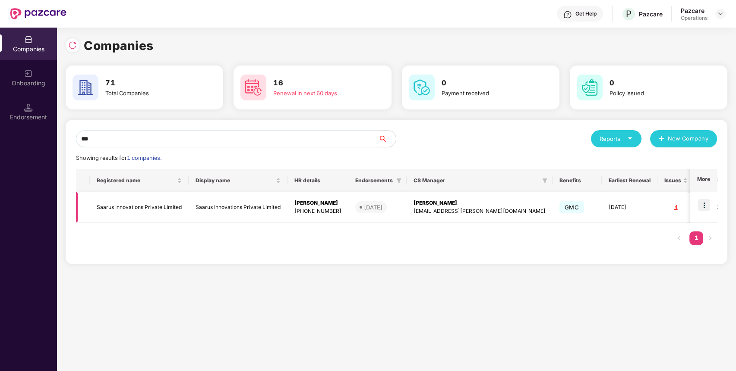
type input "***"
click at [702, 202] on img at bounding box center [704, 205] width 12 height 12
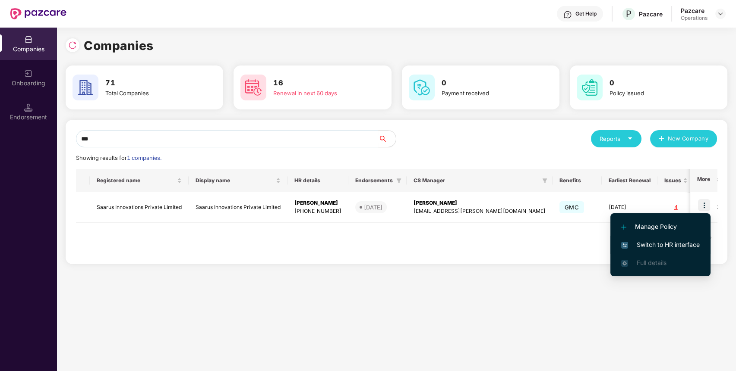
click at [676, 245] on span "Switch to HR interface" at bounding box center [660, 244] width 79 height 9
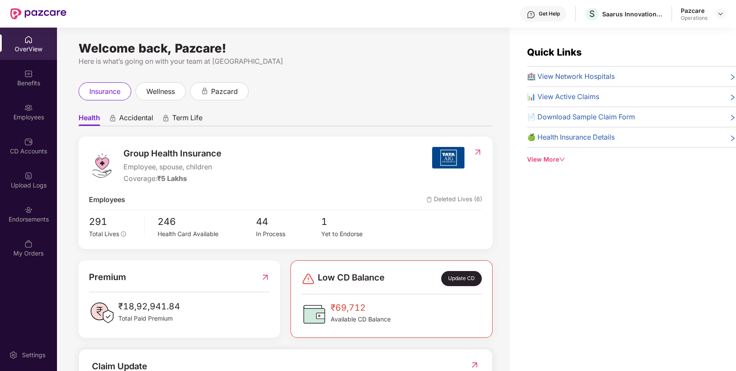
click at [16, 211] on div "Endorsements" at bounding box center [28, 214] width 57 height 32
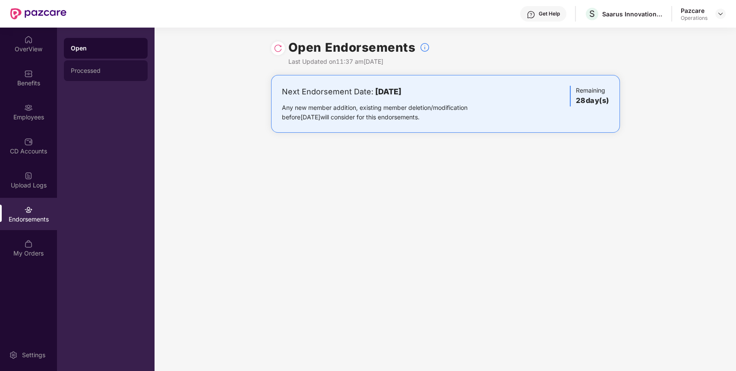
click at [100, 62] on div "Processed" at bounding box center [106, 70] width 84 height 21
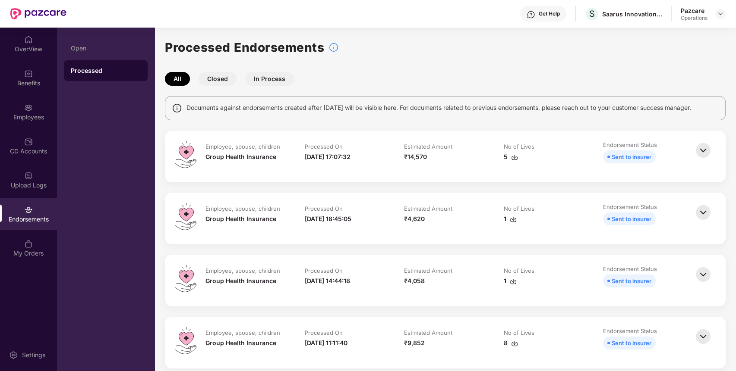
click at [698, 145] on img at bounding box center [702, 150] width 19 height 19
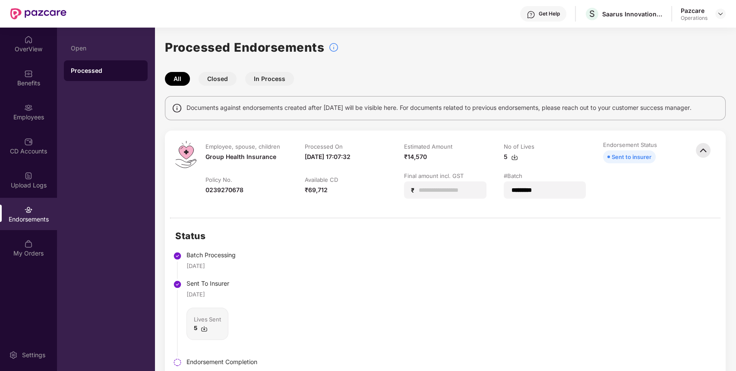
click at [40, 219] on div "Endorsements" at bounding box center [28, 219] width 57 height 9
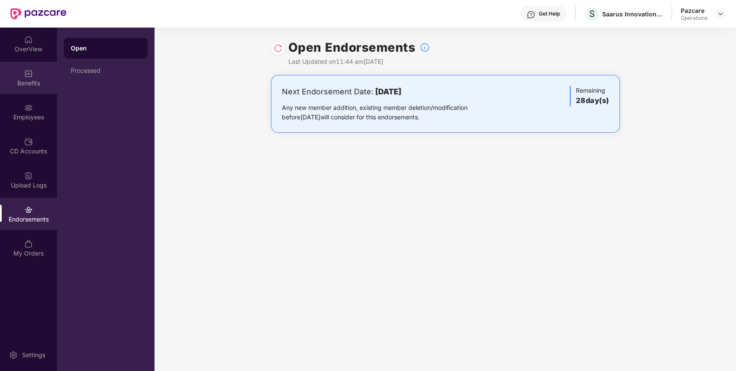
click at [38, 92] on div "Benefits" at bounding box center [28, 78] width 57 height 32
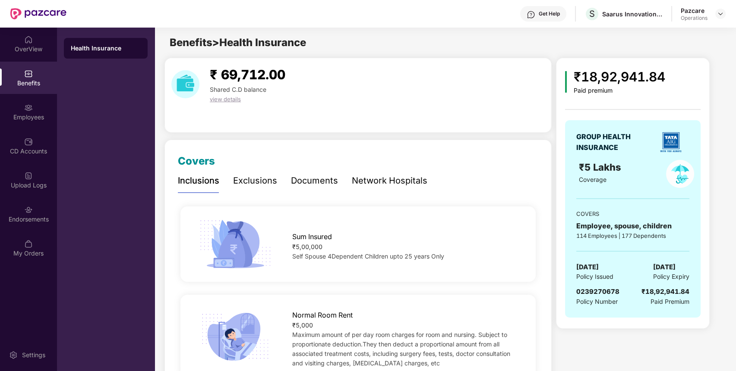
click at [591, 292] on span "0239270678" at bounding box center [597, 292] width 43 height 8
click at [718, 17] on img at bounding box center [720, 13] width 7 height 7
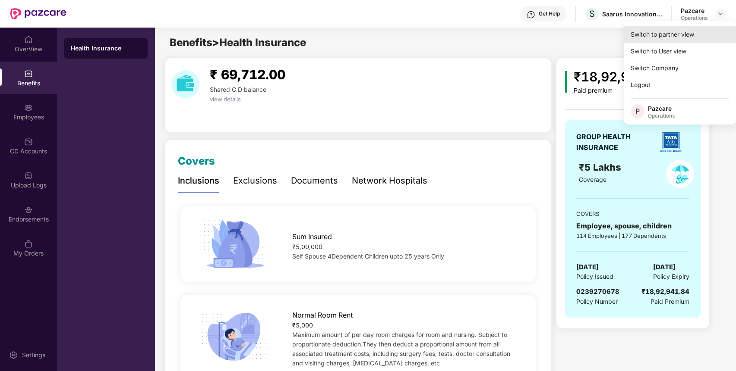
click at [684, 32] on div "Switch to partner view" at bounding box center [679, 34] width 112 height 17
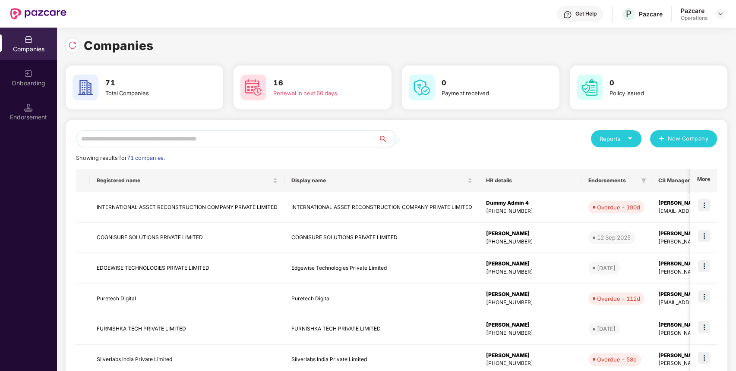
click at [133, 134] on input "text" at bounding box center [227, 138] width 302 height 17
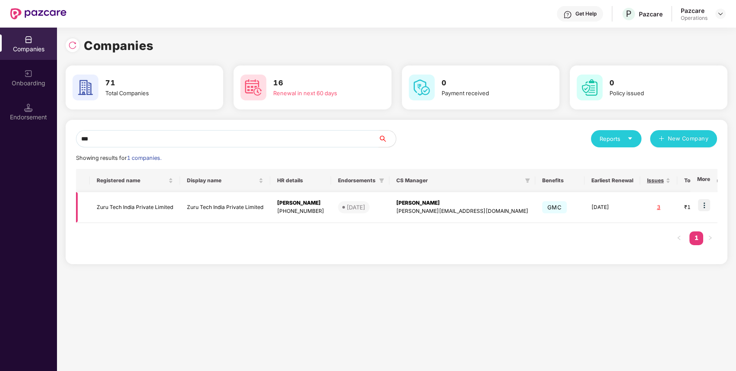
type input "***"
click at [704, 202] on img at bounding box center [704, 205] width 12 height 12
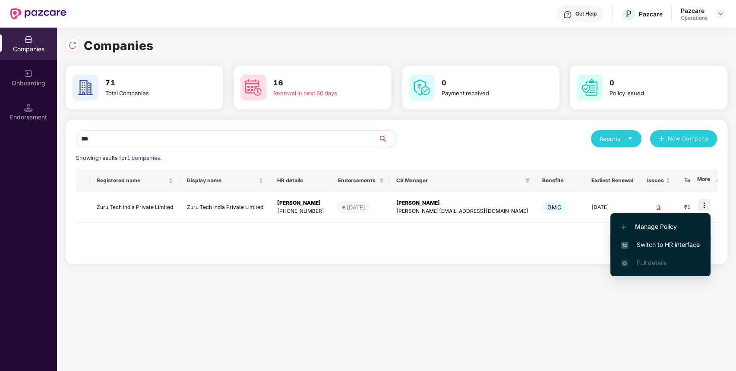
click at [692, 242] on span "Switch to HR interface" at bounding box center [660, 244] width 79 height 9
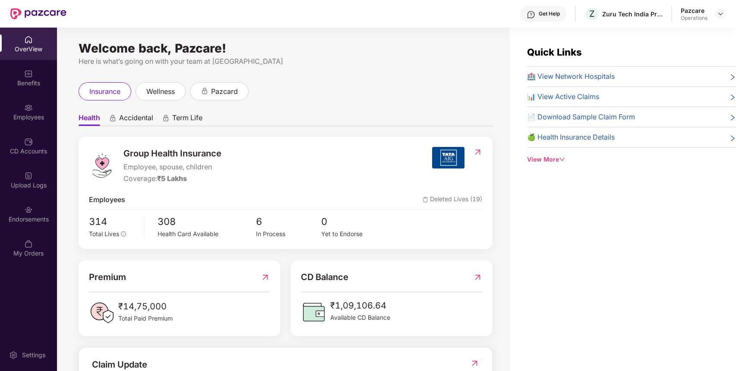
click at [35, 208] on div "Endorsements" at bounding box center [28, 214] width 57 height 32
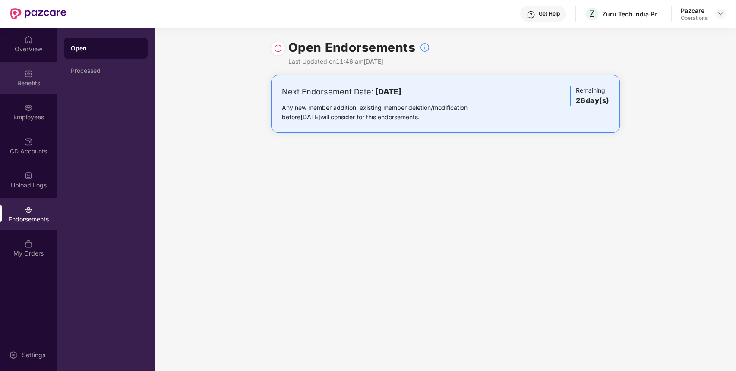
click at [28, 92] on div "Benefits" at bounding box center [28, 78] width 57 height 32
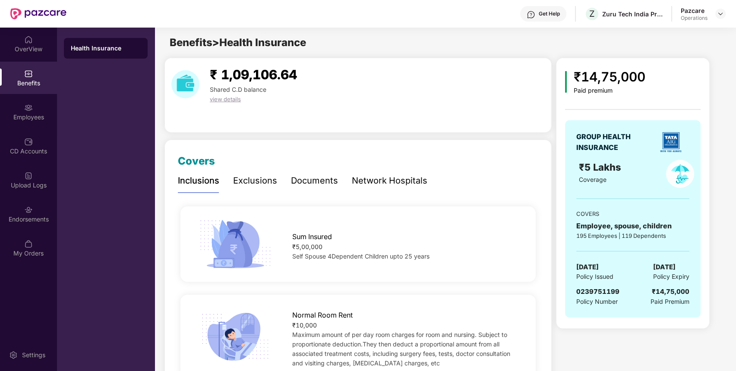
click at [601, 287] on div "0239751199" at bounding box center [597, 292] width 43 height 10
click at [35, 206] on div "Endorsements" at bounding box center [28, 214] width 57 height 32
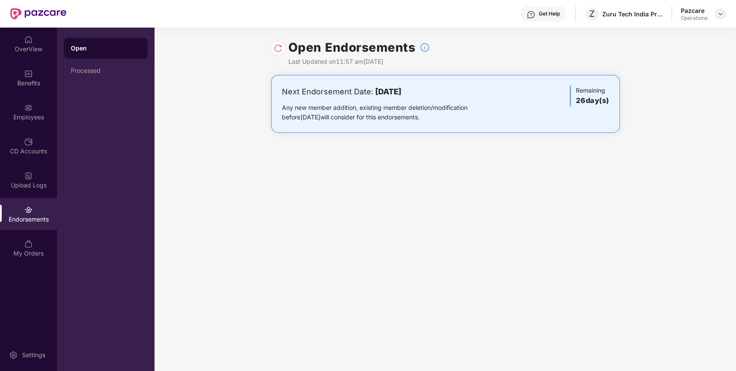
click at [721, 14] on img at bounding box center [720, 13] width 7 height 7
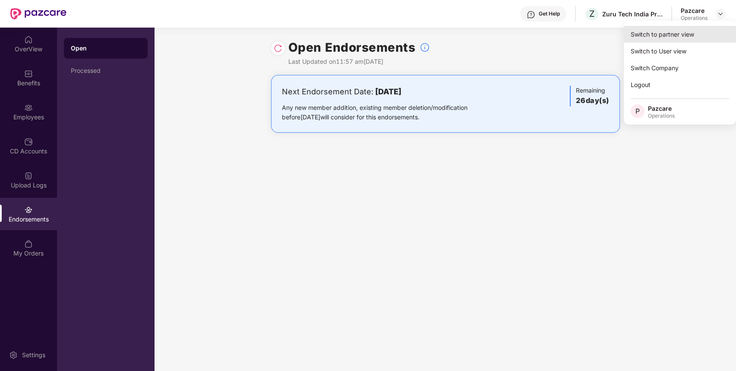
click at [673, 31] on div "Switch to partner view" at bounding box center [679, 34] width 112 height 17
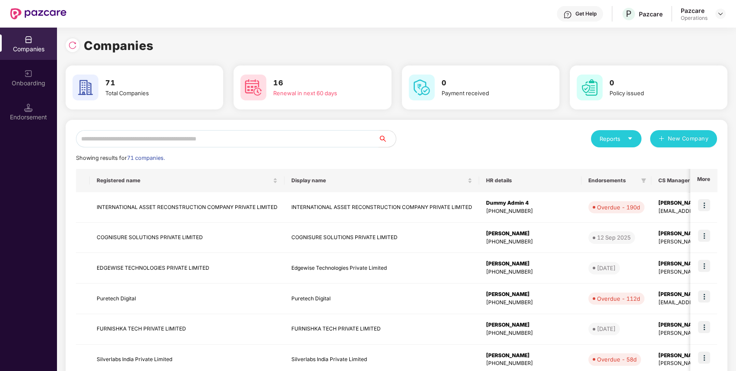
click at [340, 137] on input "text" at bounding box center [227, 138] width 302 height 17
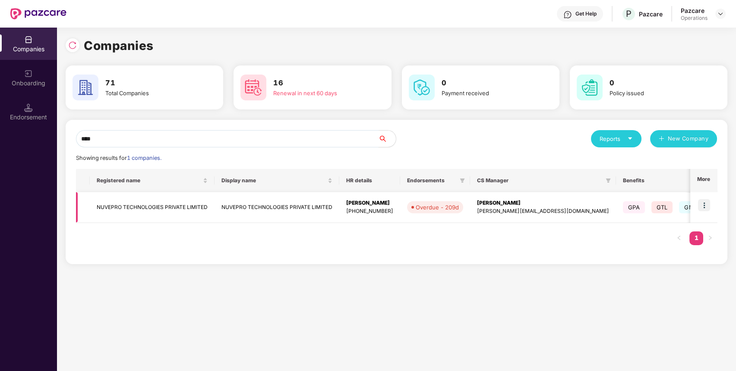
type input "****"
click at [186, 202] on td "NUVEPRO TECHNOLOGIES PRIVATE LIMITED" at bounding box center [152, 207] width 125 height 31
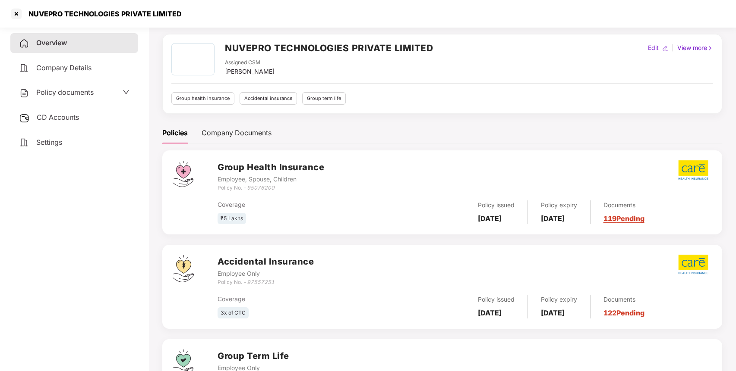
scroll to position [31, 0]
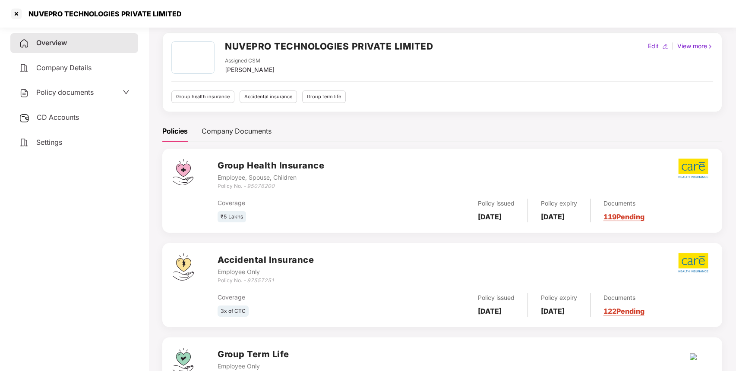
click at [271, 280] on icon "97557251" at bounding box center [261, 280] width 28 height 6
click at [18, 13] on div at bounding box center [16, 14] width 14 height 14
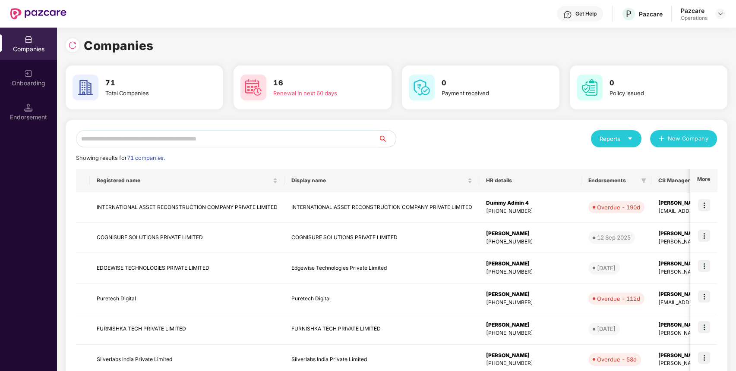
scroll to position [0, 0]
click at [202, 137] on input "text" at bounding box center [227, 138] width 302 height 17
type input "*"
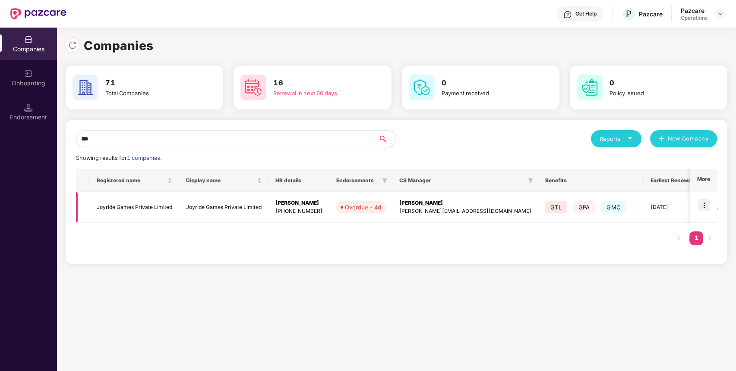
type input "***"
click at [706, 207] on img at bounding box center [704, 205] width 12 height 12
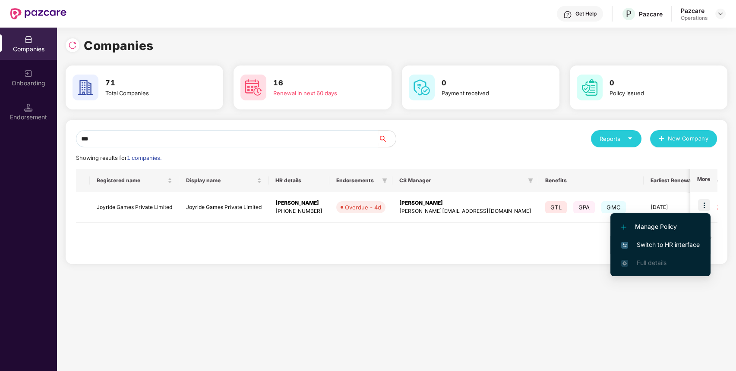
click at [681, 246] on span "Switch to HR interface" at bounding box center [660, 244] width 79 height 9
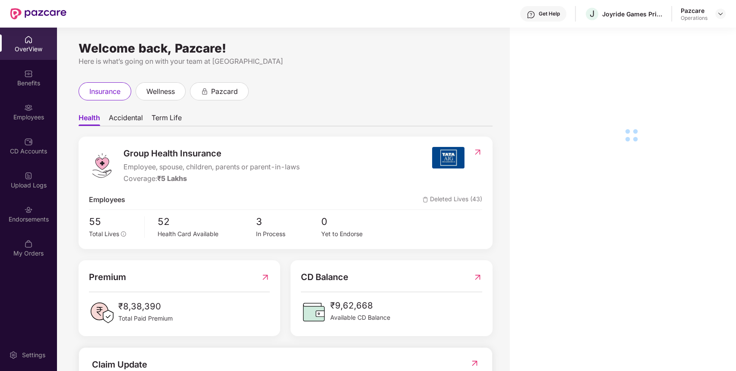
click at [33, 208] on div "Endorsements" at bounding box center [28, 214] width 57 height 32
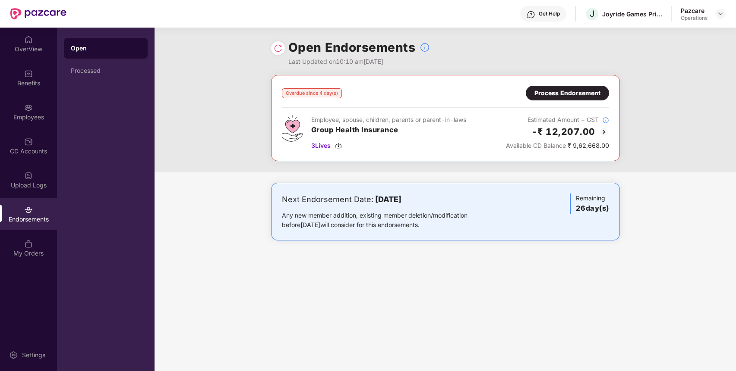
click at [573, 88] on div "Process Endorsement" at bounding box center [567, 92] width 66 height 9
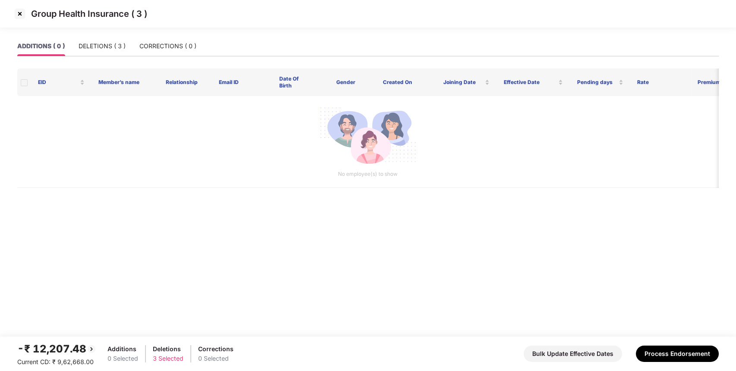
click at [24, 14] on img at bounding box center [20, 14] width 14 height 14
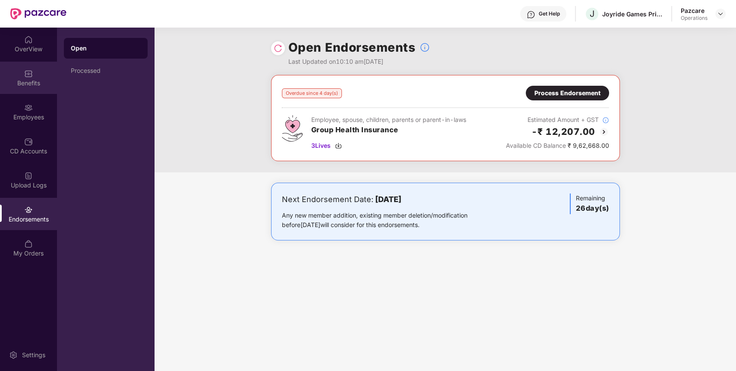
click at [31, 87] on div "Benefits" at bounding box center [28, 78] width 57 height 32
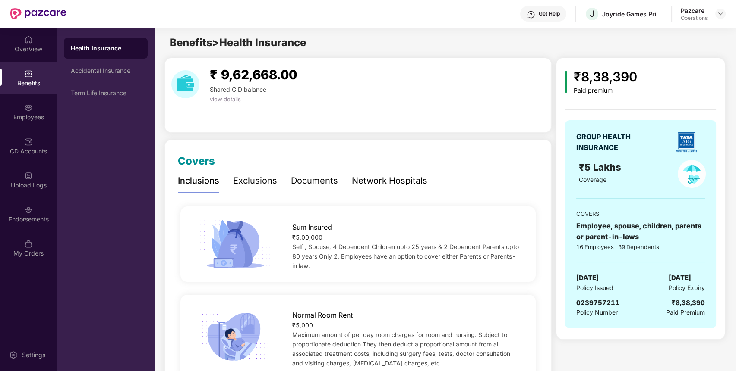
click at [591, 300] on span "0239757211" at bounding box center [597, 303] width 43 height 8
click at [618, 10] on div "Joyride Games Private Limited" at bounding box center [632, 14] width 60 height 8
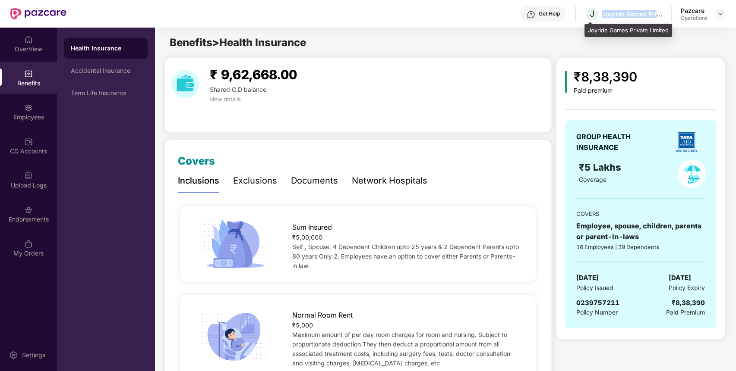
click at [618, 10] on div "Joyride Games Private Limited" at bounding box center [632, 14] width 60 height 8
click at [603, 300] on span "0239757211" at bounding box center [597, 303] width 43 height 8
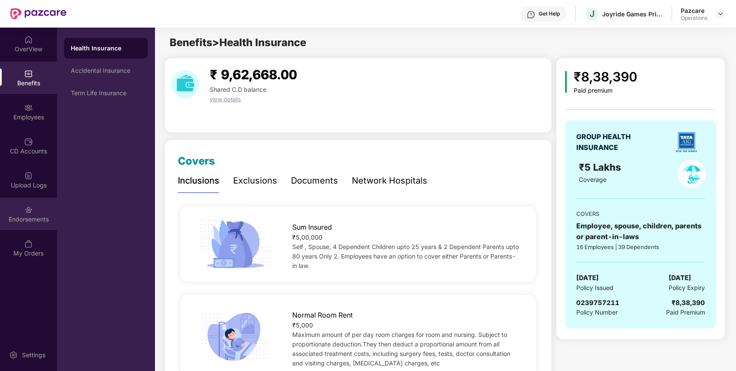
click at [37, 217] on div "Endorsements" at bounding box center [28, 219] width 57 height 9
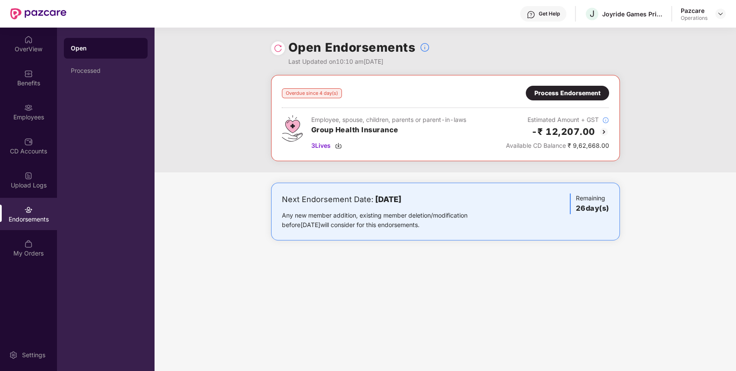
click at [596, 93] on div "Process Endorsement" at bounding box center [567, 92] width 66 height 9
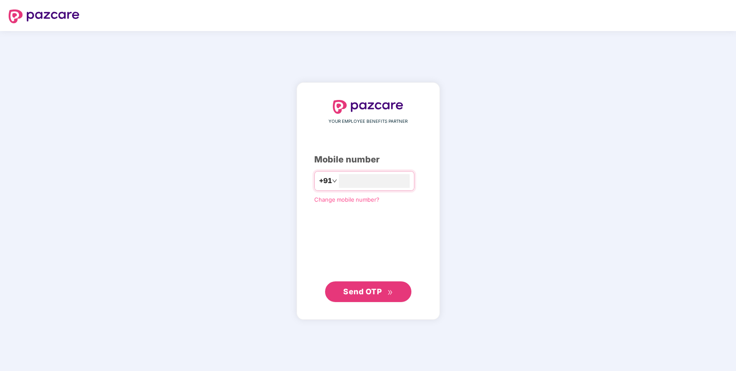
type input "**********"
click at [350, 297] on span "Send OTP" at bounding box center [368, 292] width 50 height 12
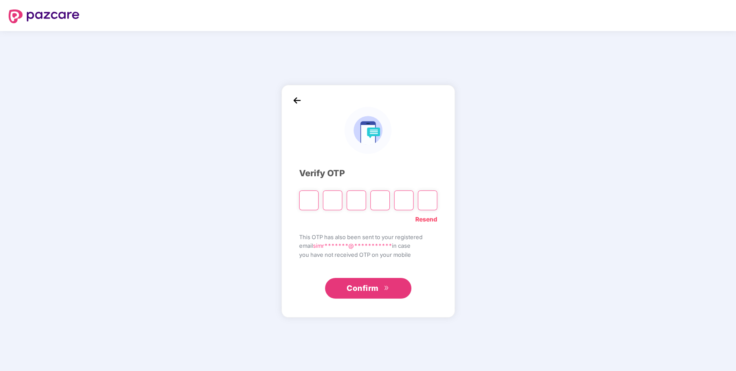
type input "*"
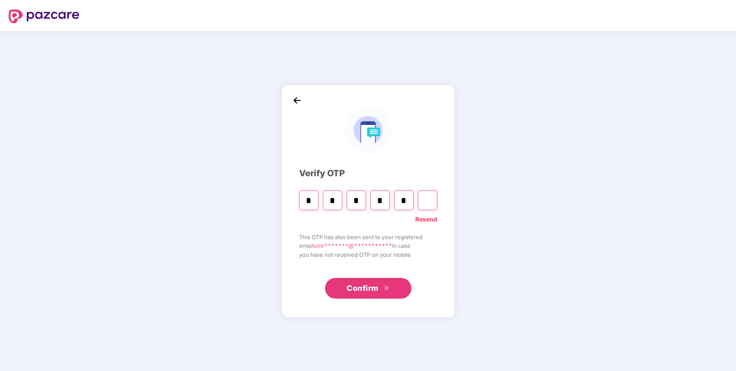
type input "*"
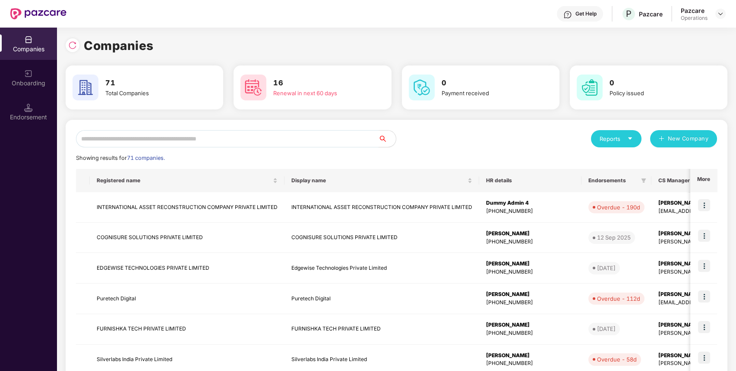
click at [292, 138] on input "text" at bounding box center [227, 138] width 302 height 17
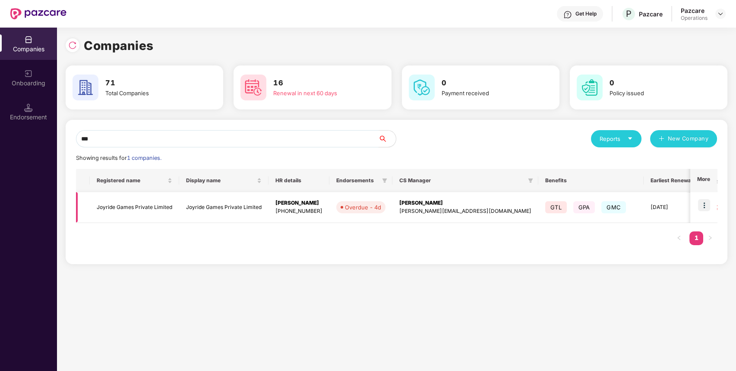
type input "***"
click at [703, 201] on img at bounding box center [704, 205] width 12 height 12
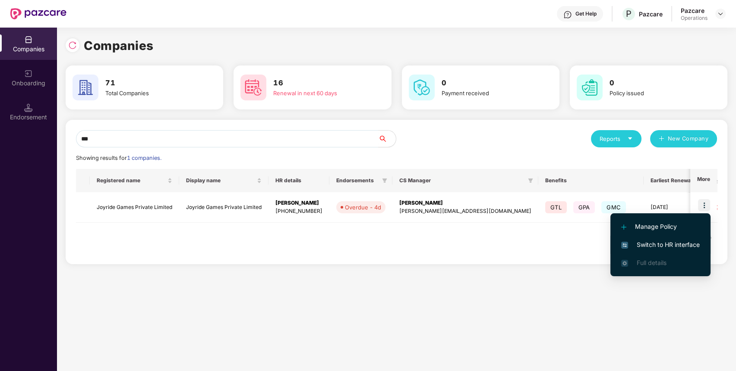
click at [682, 242] on span "Switch to HR interface" at bounding box center [660, 244] width 79 height 9
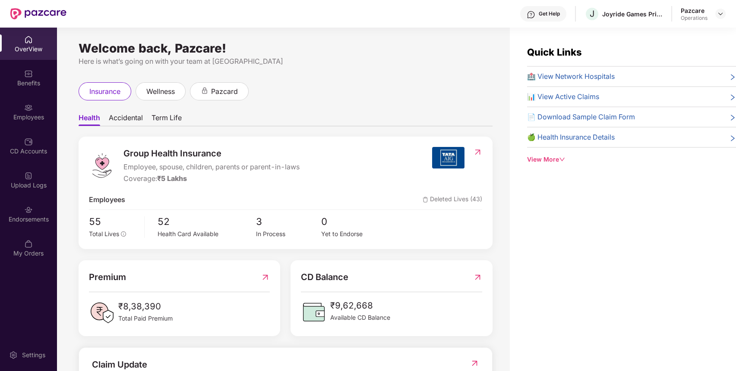
click at [38, 209] on div "Endorsements" at bounding box center [28, 214] width 57 height 32
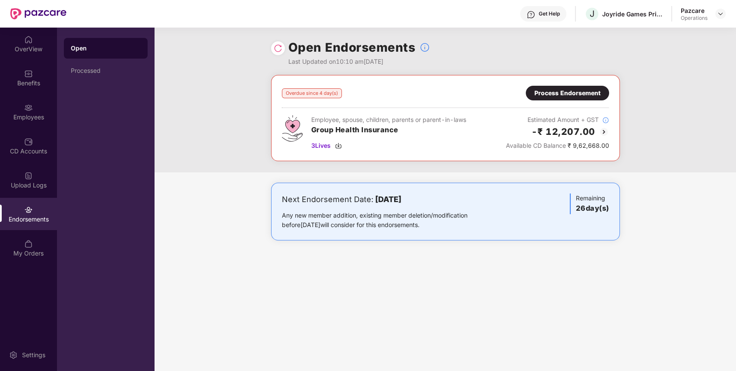
click at [575, 87] on div "Process Endorsement" at bounding box center [566, 93] width 83 height 15
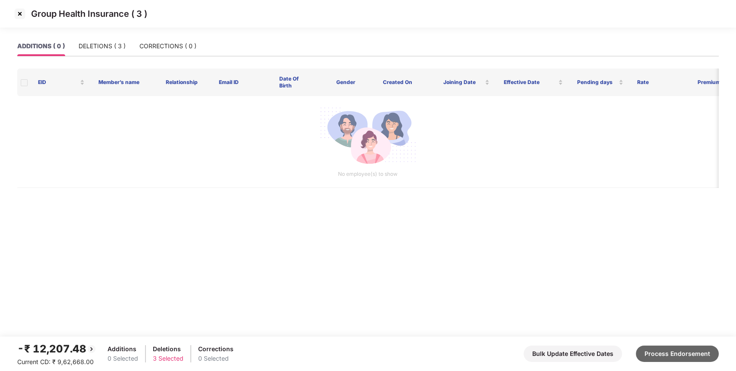
click at [685, 349] on button "Process Endorsement" at bounding box center [676, 354] width 83 height 16
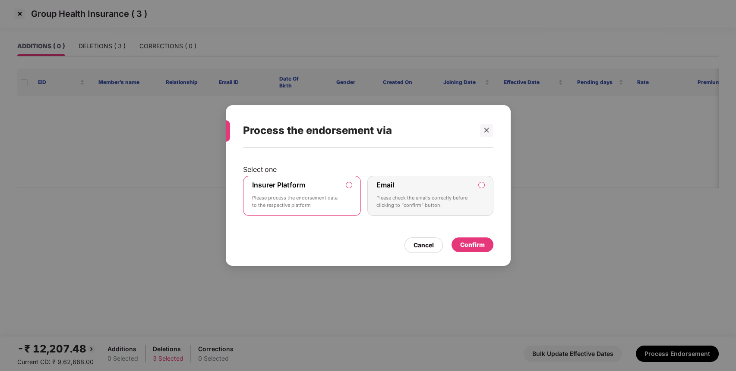
click at [486, 242] on div "Confirm" at bounding box center [472, 245] width 42 height 15
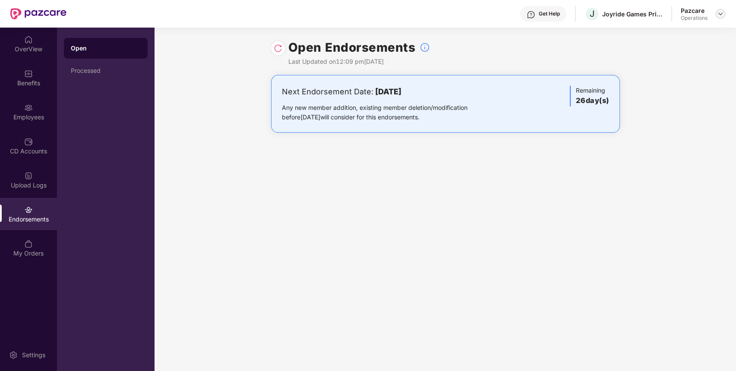
click at [723, 13] on img at bounding box center [720, 13] width 7 height 7
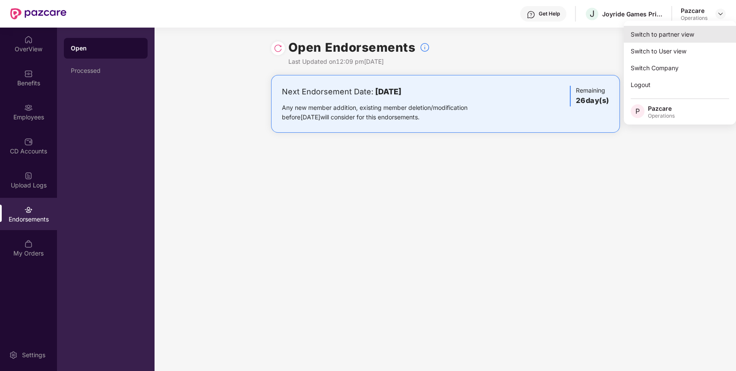
click at [695, 37] on div "Switch to partner view" at bounding box center [679, 34] width 112 height 17
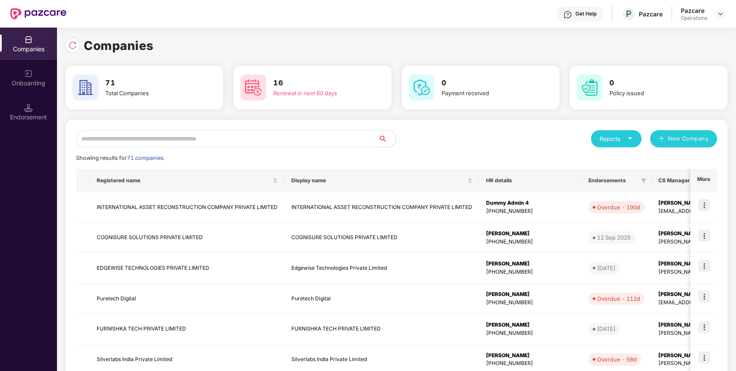
click at [352, 135] on input "text" at bounding box center [227, 138] width 302 height 17
type input "*"
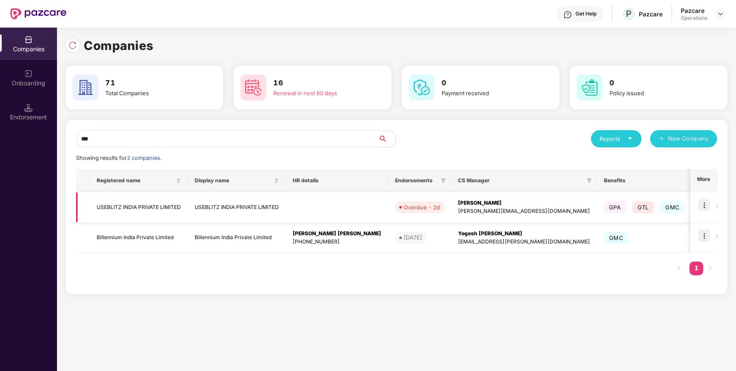
type input "***"
click at [706, 201] on img at bounding box center [704, 205] width 12 height 12
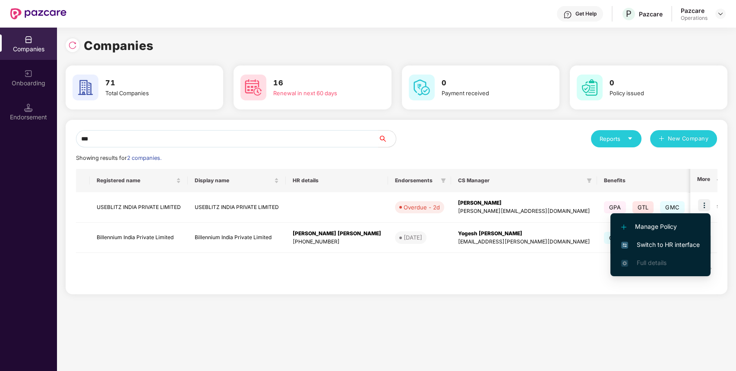
click at [684, 243] on span "Switch to HR interface" at bounding box center [660, 244] width 79 height 9
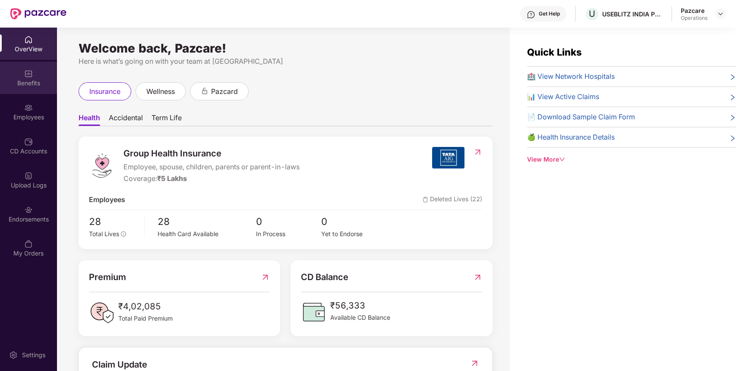
click at [33, 91] on div "Benefits" at bounding box center [28, 78] width 57 height 32
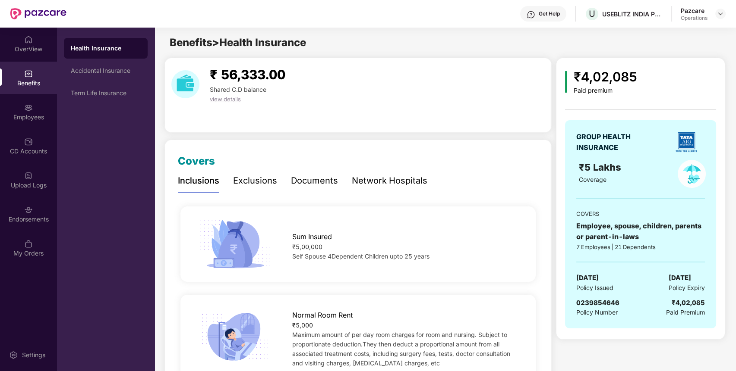
click at [592, 304] on span "0239854646" at bounding box center [597, 303] width 43 height 8
copy span "0239854646"
click at [631, 13] on div "USEBLITZ INDIA PRIVATE LIMITED" at bounding box center [632, 14] width 60 height 8
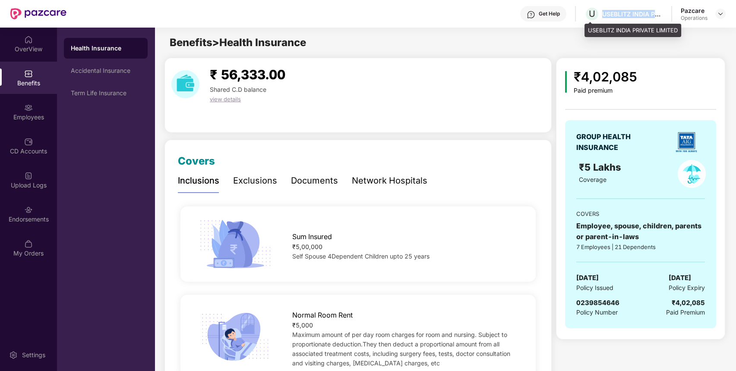
click at [631, 13] on div "USEBLITZ INDIA PRIVATE LIMITED" at bounding box center [632, 14] width 60 height 8
copy div "USEBLITZ INDIA PRIVATE LIMITED"
click at [631, 13] on div "USEBLITZ INDIA PRIVATE LIMITED" at bounding box center [632, 14] width 60 height 8
click at [603, 300] on span "0239854646" at bounding box center [597, 303] width 43 height 8
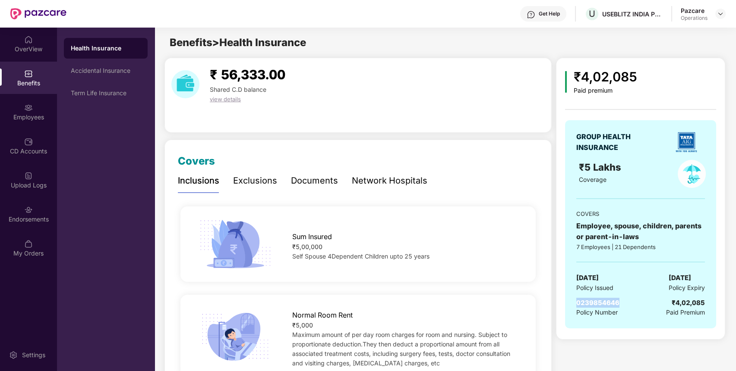
click at [603, 300] on span "0239854646" at bounding box center [597, 303] width 43 height 8
copy span "0239854646"
click at [45, 220] on div "Endorsements" at bounding box center [28, 219] width 57 height 9
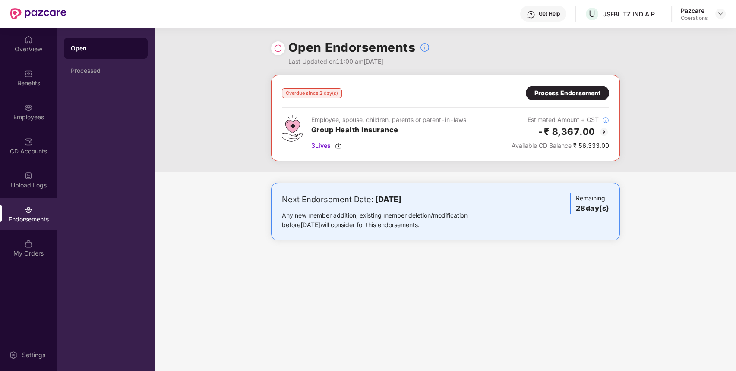
click at [587, 87] on div "Process Endorsement" at bounding box center [566, 93] width 83 height 15
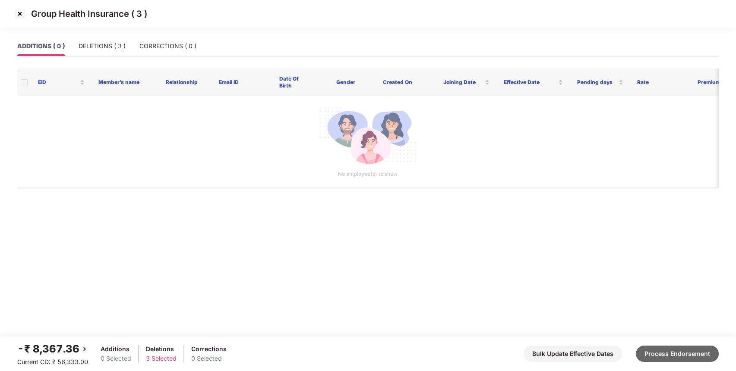
click at [651, 349] on button "Process Endorsement" at bounding box center [676, 354] width 83 height 16
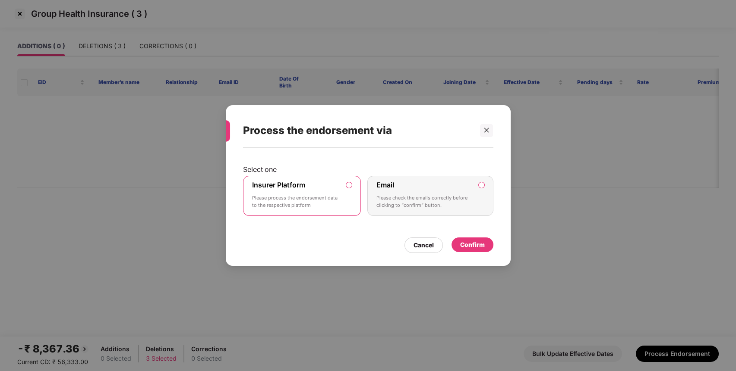
click at [479, 246] on div "Confirm" at bounding box center [472, 244] width 25 height 9
